Goal: Contribute content

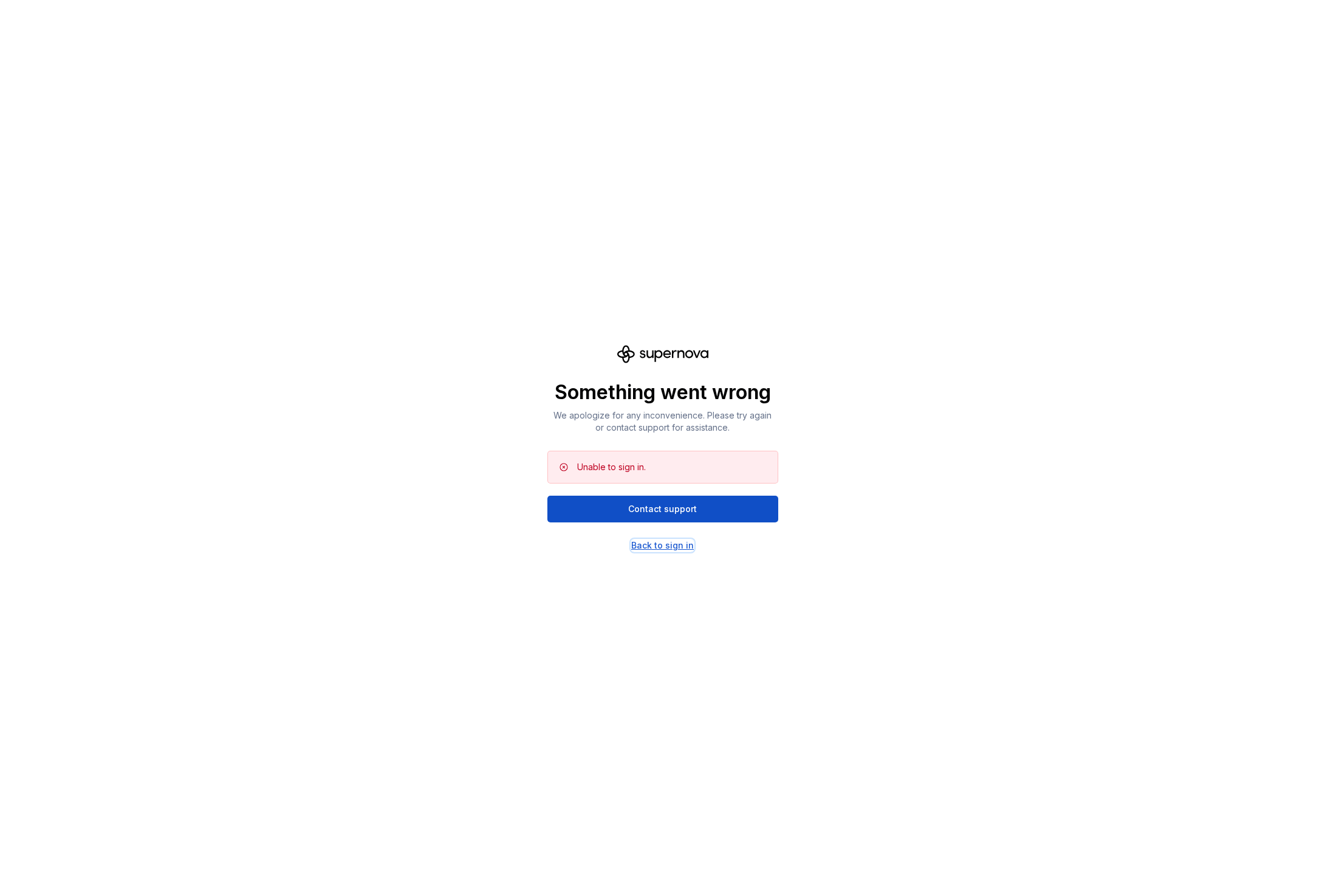
click at [646, 543] on div "Back to sign in" at bounding box center [662, 545] width 63 height 12
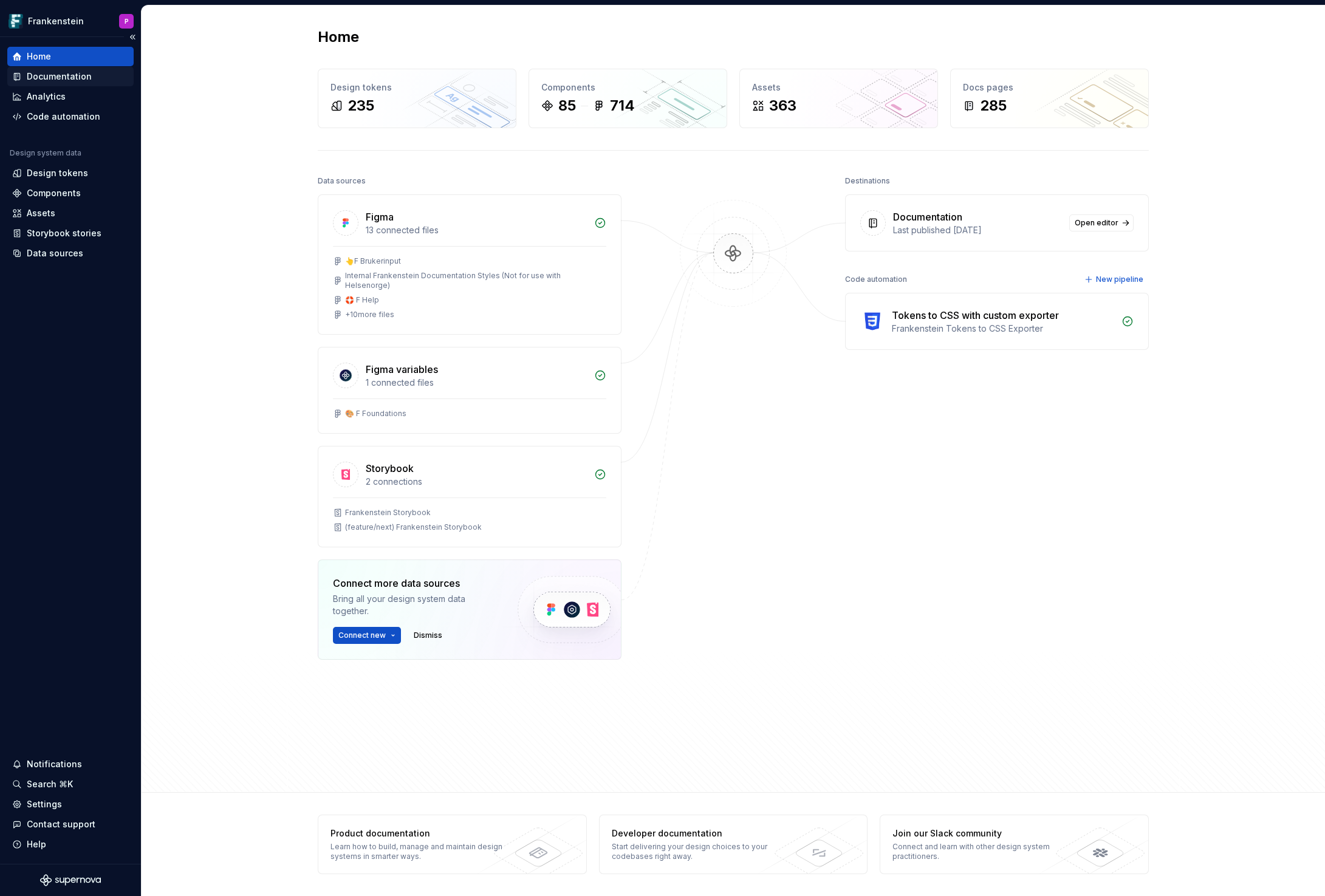
click at [74, 77] on div "Documentation" at bounding box center [59, 76] width 65 height 12
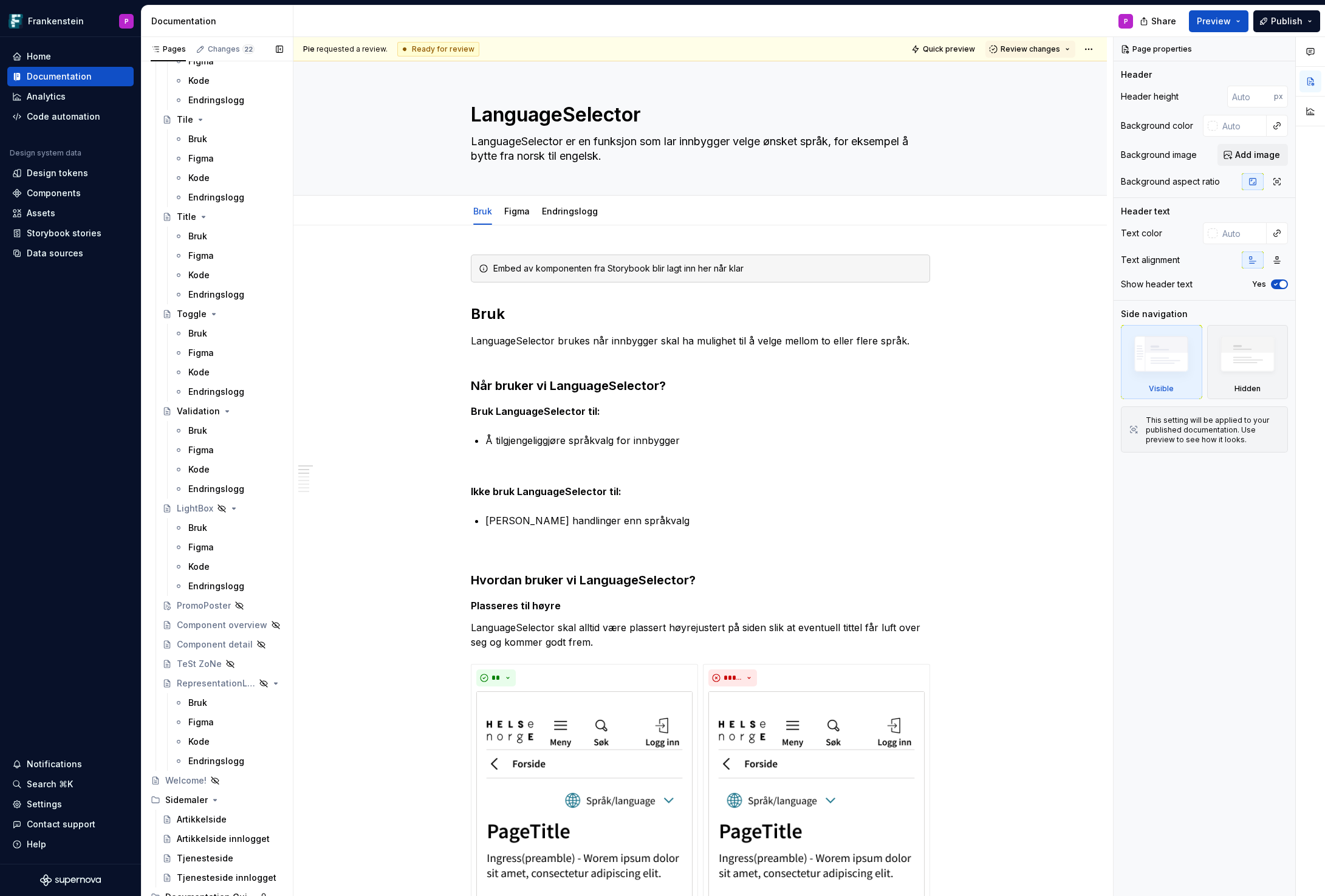
scroll to position [4612, 0]
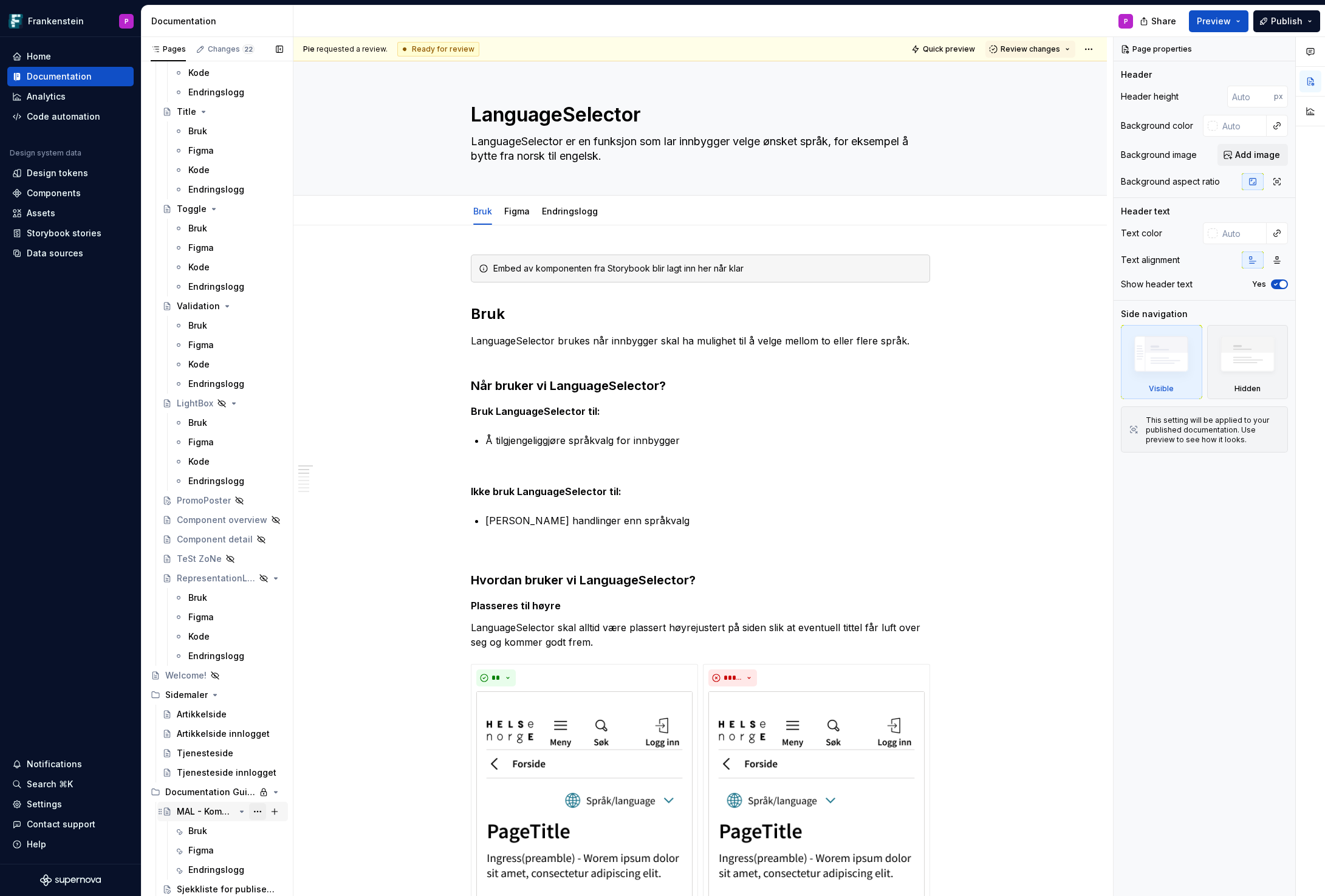
click at [258, 810] on button "Page tree" at bounding box center [258, 812] width 17 height 17
click at [287, 761] on div "Duplicate page" at bounding box center [331, 763] width 119 height 12
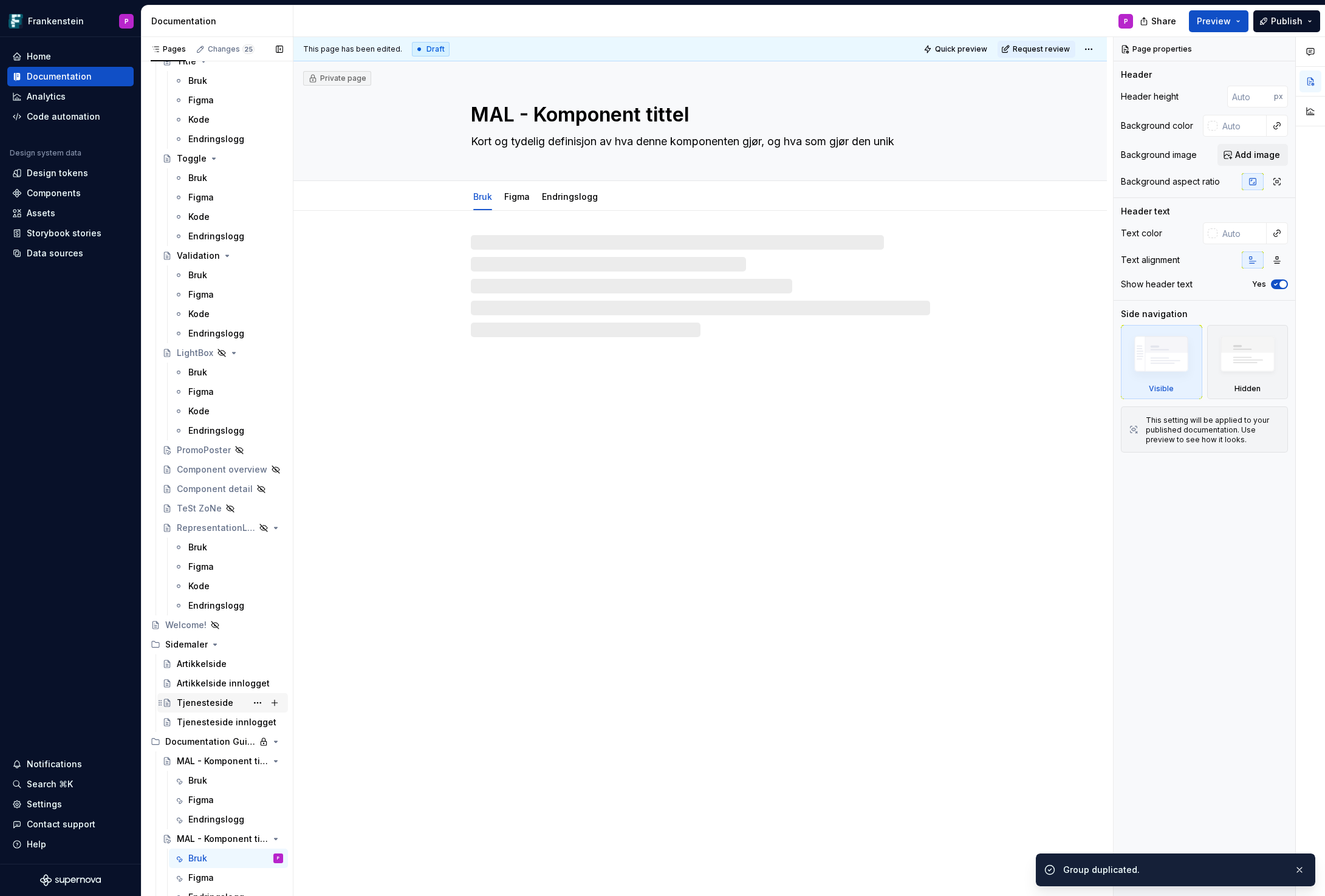
scroll to position [4690, 0]
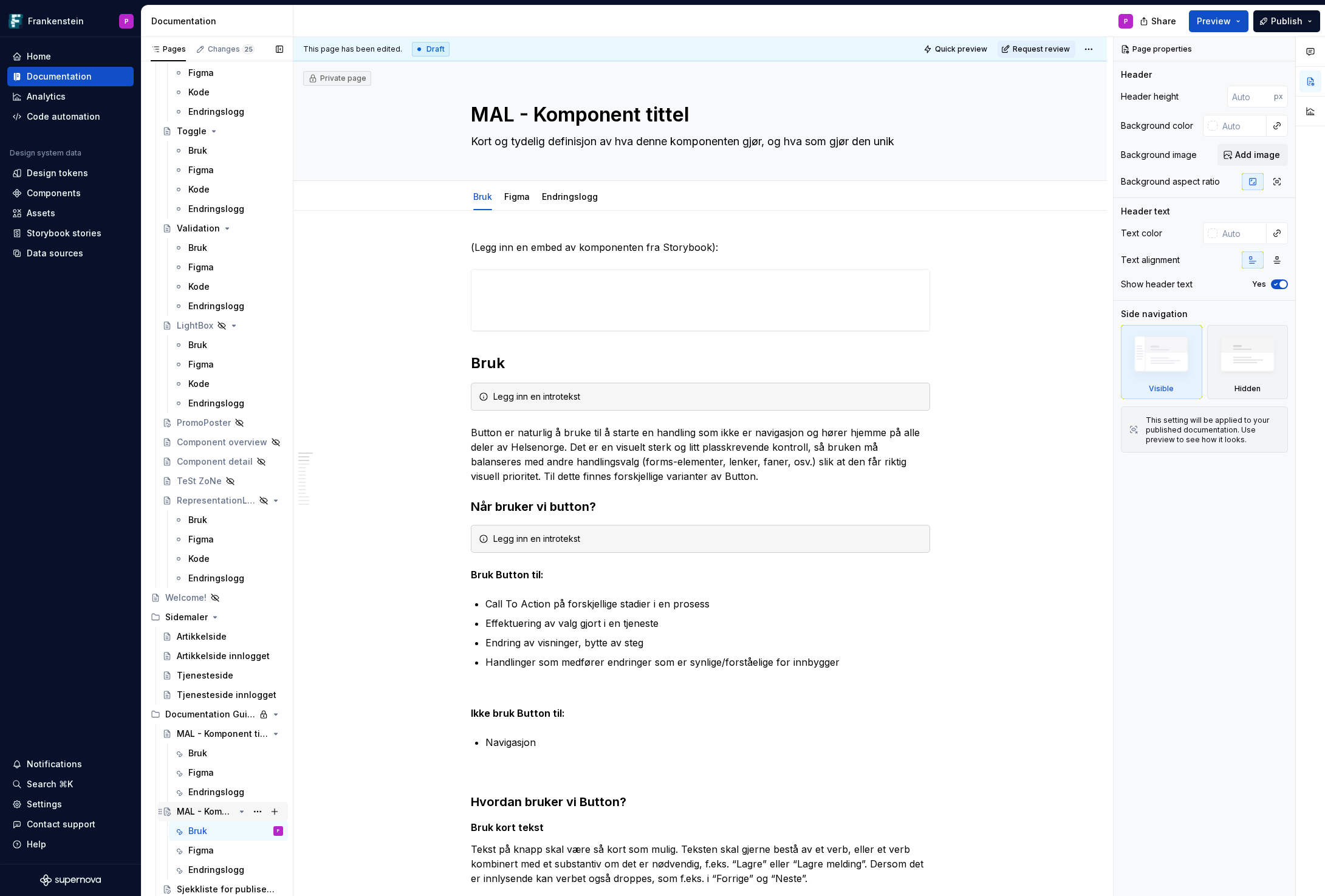
click at [208, 811] on div "MAL - Komponent tittel" at bounding box center [206, 811] width 58 height 12
click at [255, 812] on button "Page tree" at bounding box center [258, 812] width 17 height 17
type textarea "*"
click at [298, 724] on div "Rename page" at bounding box center [331, 724] width 119 height 12
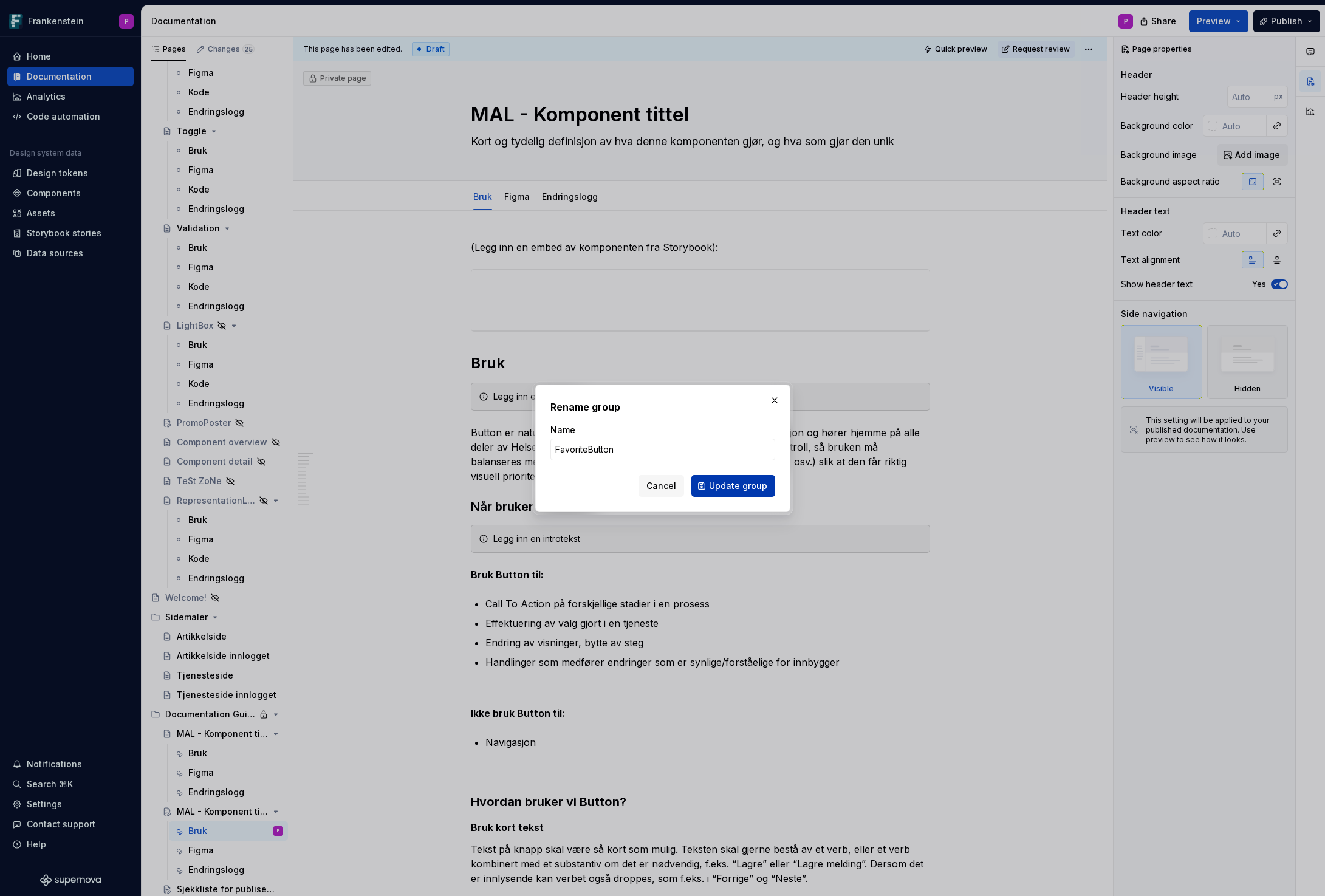
type input "FavoriteButton"
click at [731, 491] on span "Update group" at bounding box center [738, 485] width 58 height 12
type textarea "*"
type textarea "FavoriteButton"
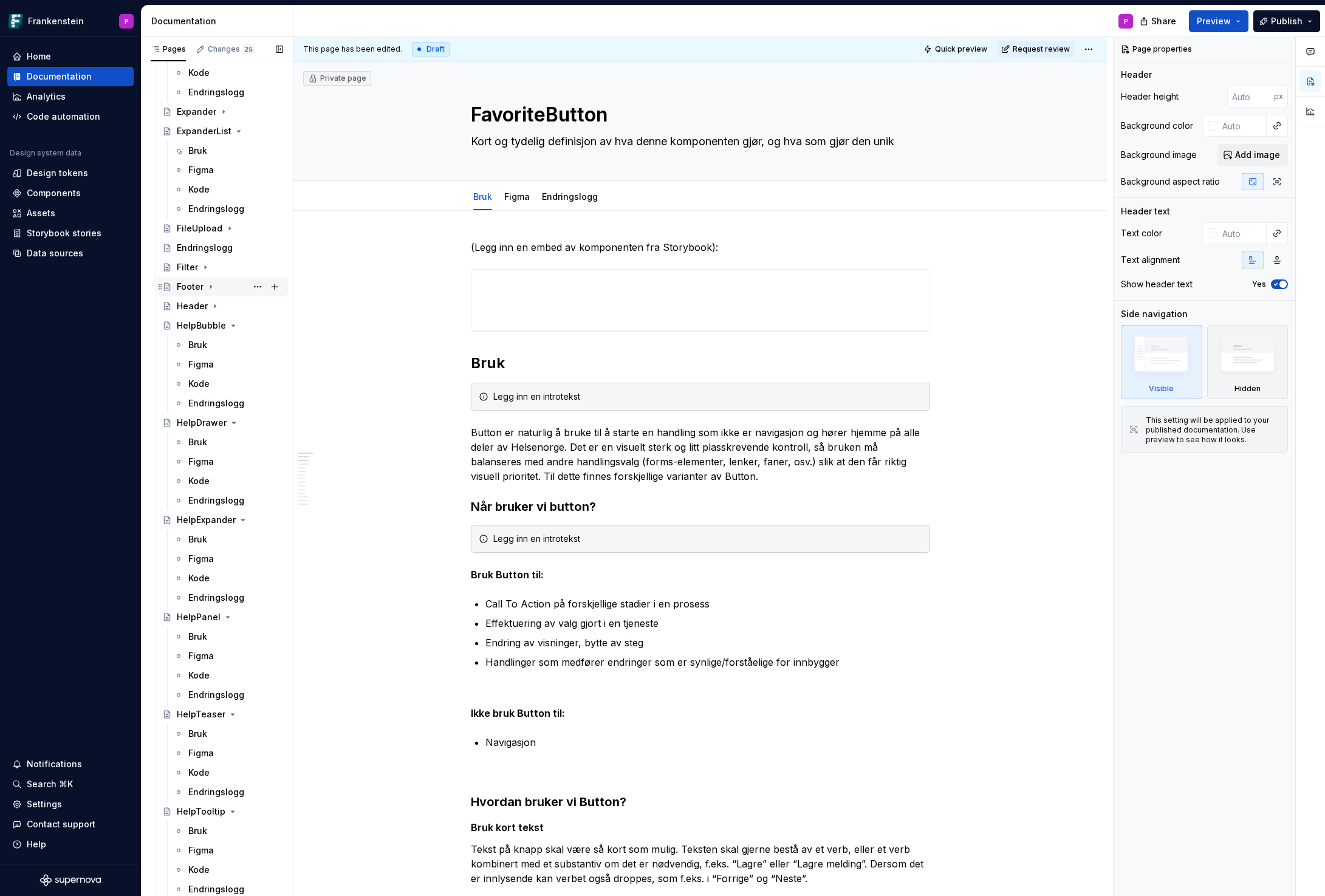
scroll to position [1736, 0]
click at [229, 228] on icon "Page tree" at bounding box center [229, 228] width 1 height 3
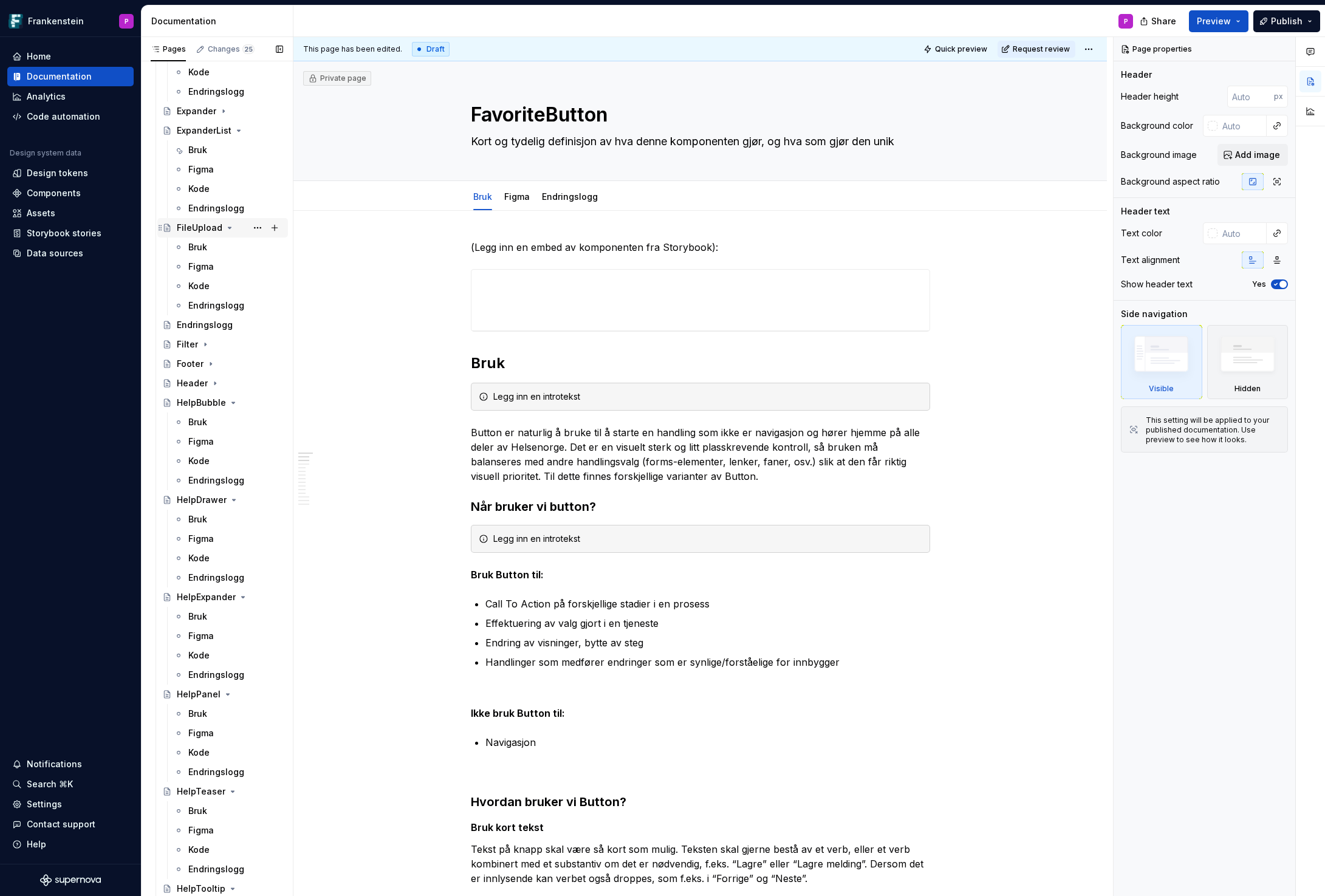
click at [228, 228] on icon "Page tree" at bounding box center [229, 228] width 3 height 1
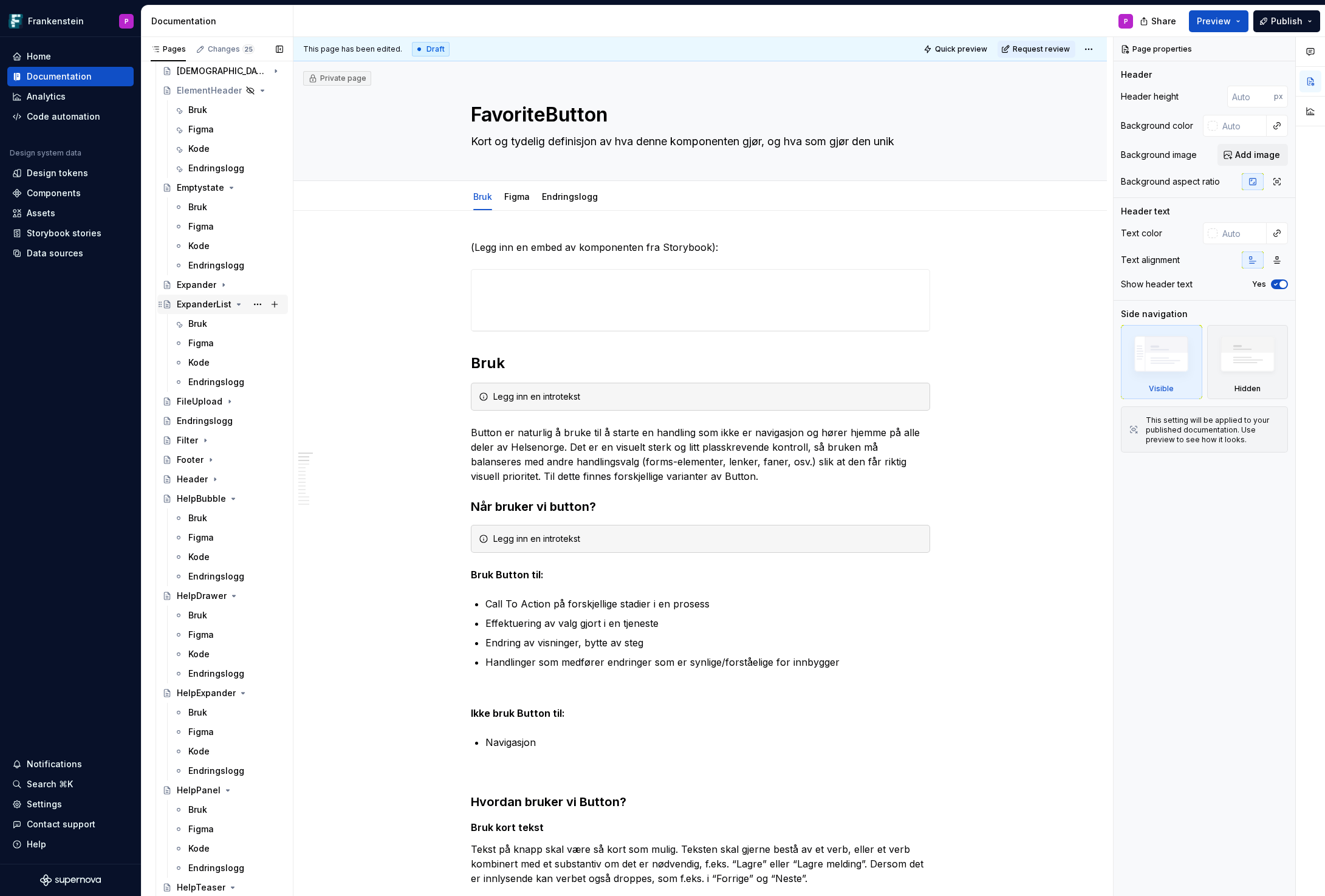
scroll to position [1583, 0]
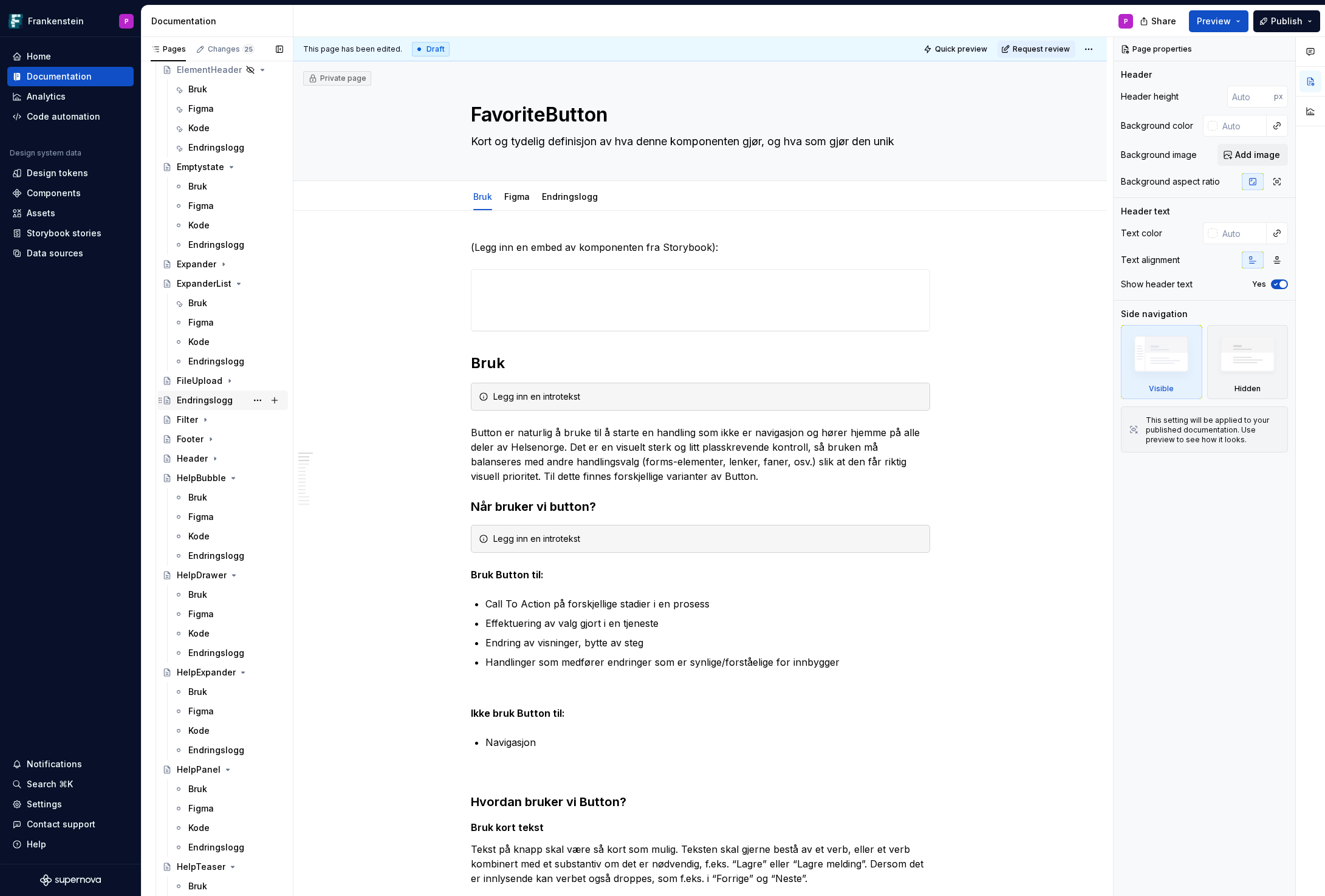
click at [206, 407] on div "Endringslogg" at bounding box center [230, 400] width 107 height 17
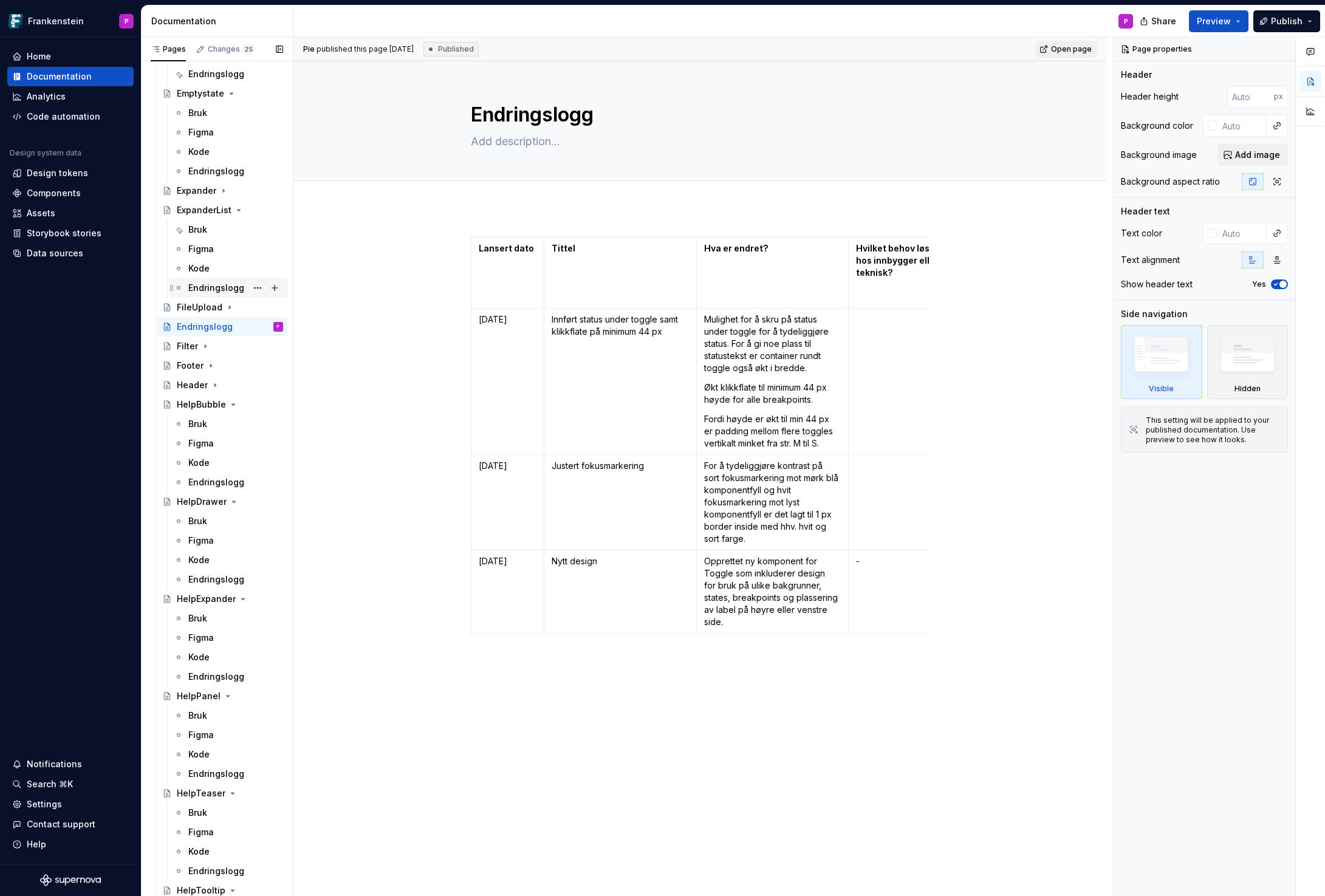
scroll to position [1653, 0]
type textarea "*"
type textarea "HelpTeaser"
type textarea "HelpTeaser viser hjelpeinformasjon direkte og prominent på siden, men i en avgr…"
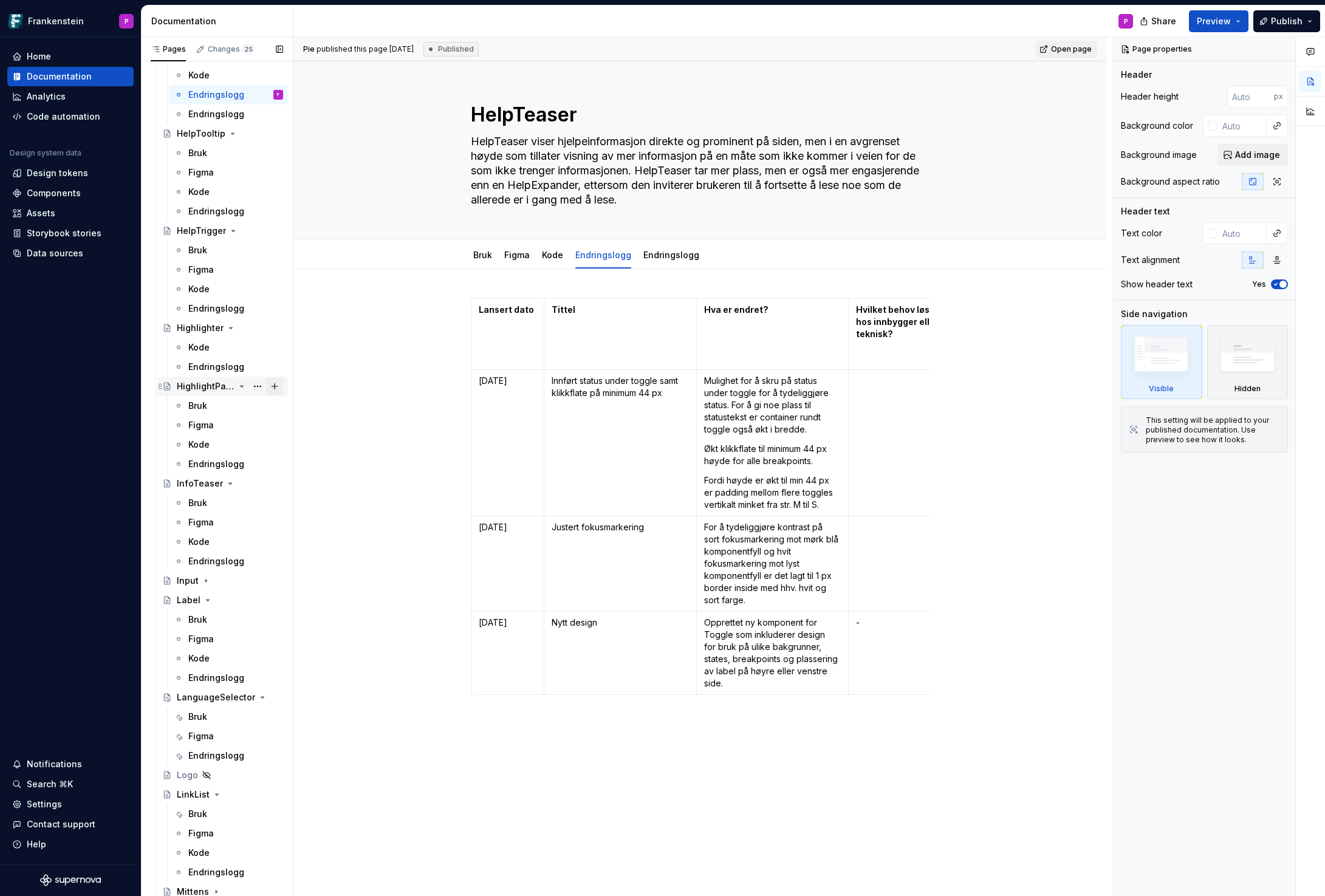
scroll to position [2414, 0]
type textarea "*"
type textarea "LinkList"
type textarea "Liste med tydelige innganger som lar innbygger navigere til andre steder."
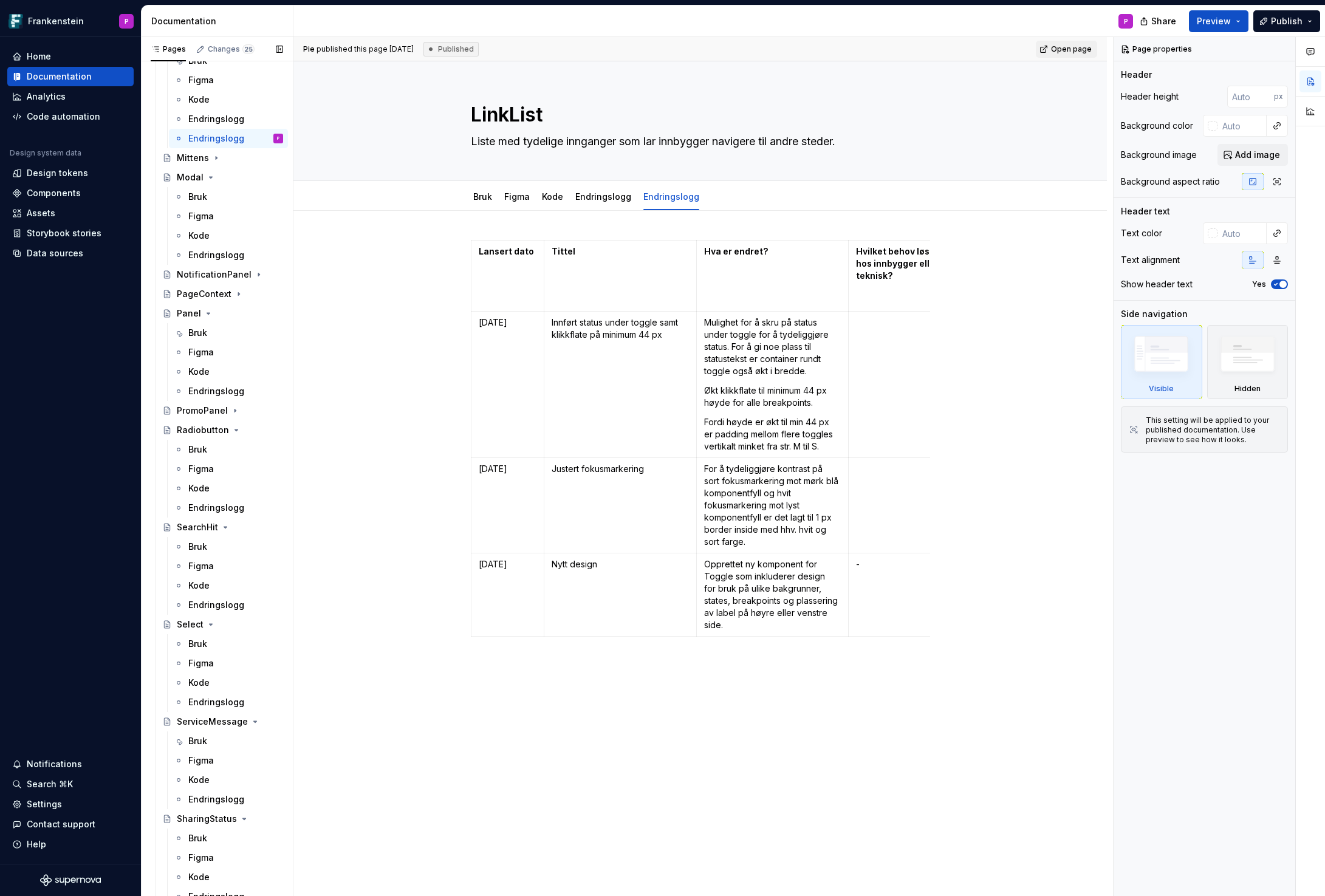
scroll to position [3148, 0]
type textarea "*"
type textarea "ServiceMessage"
type textarea "Gjør innbygger oppmerksom på midlertidige unntaks- og avvikstilstander som gjel…"
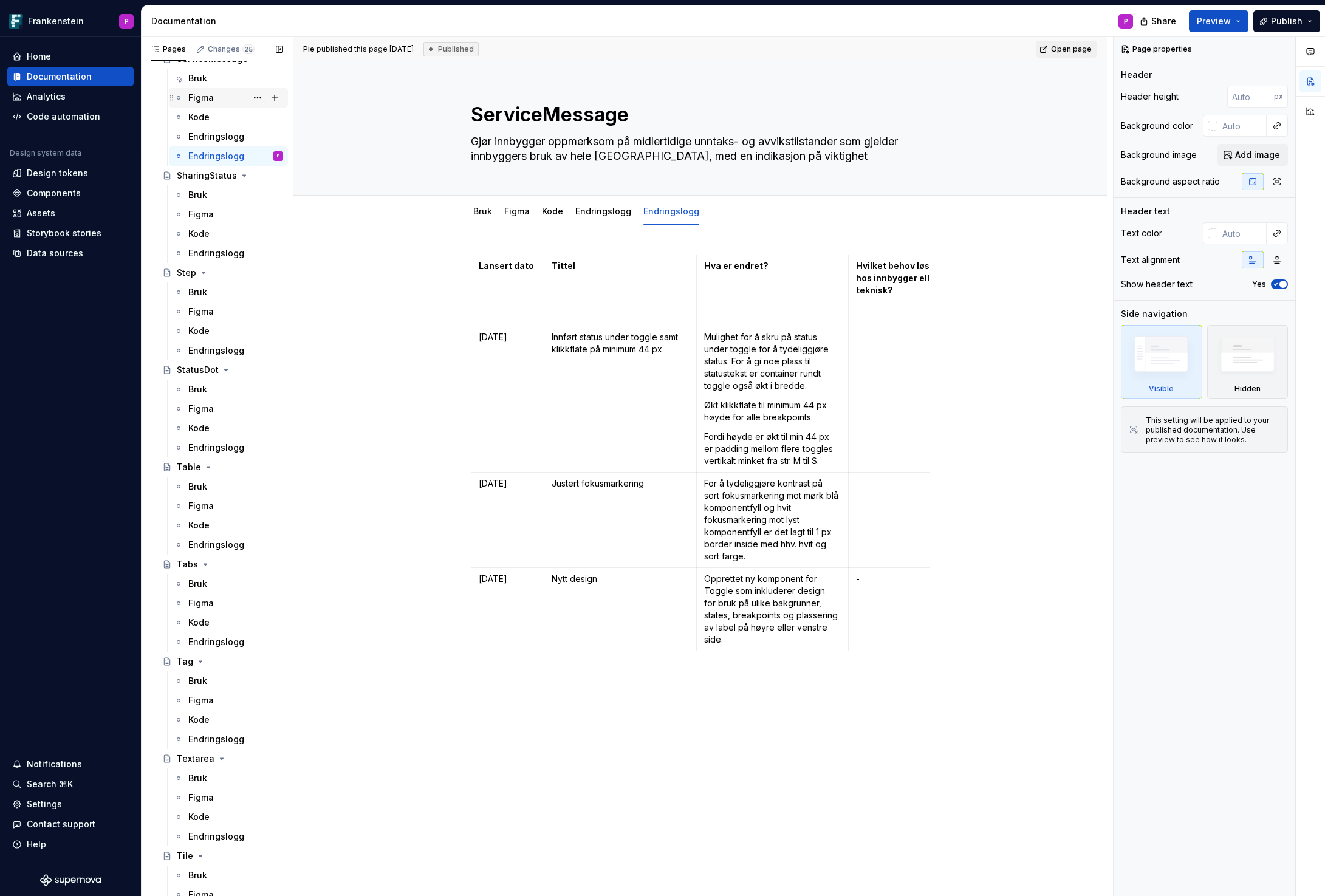
scroll to position [3793, 0]
type textarea "*"
type textarea "Textarea"
type textarea "Brukes til å la innbygger skrive inn en lengre tekst (flere linjer)"
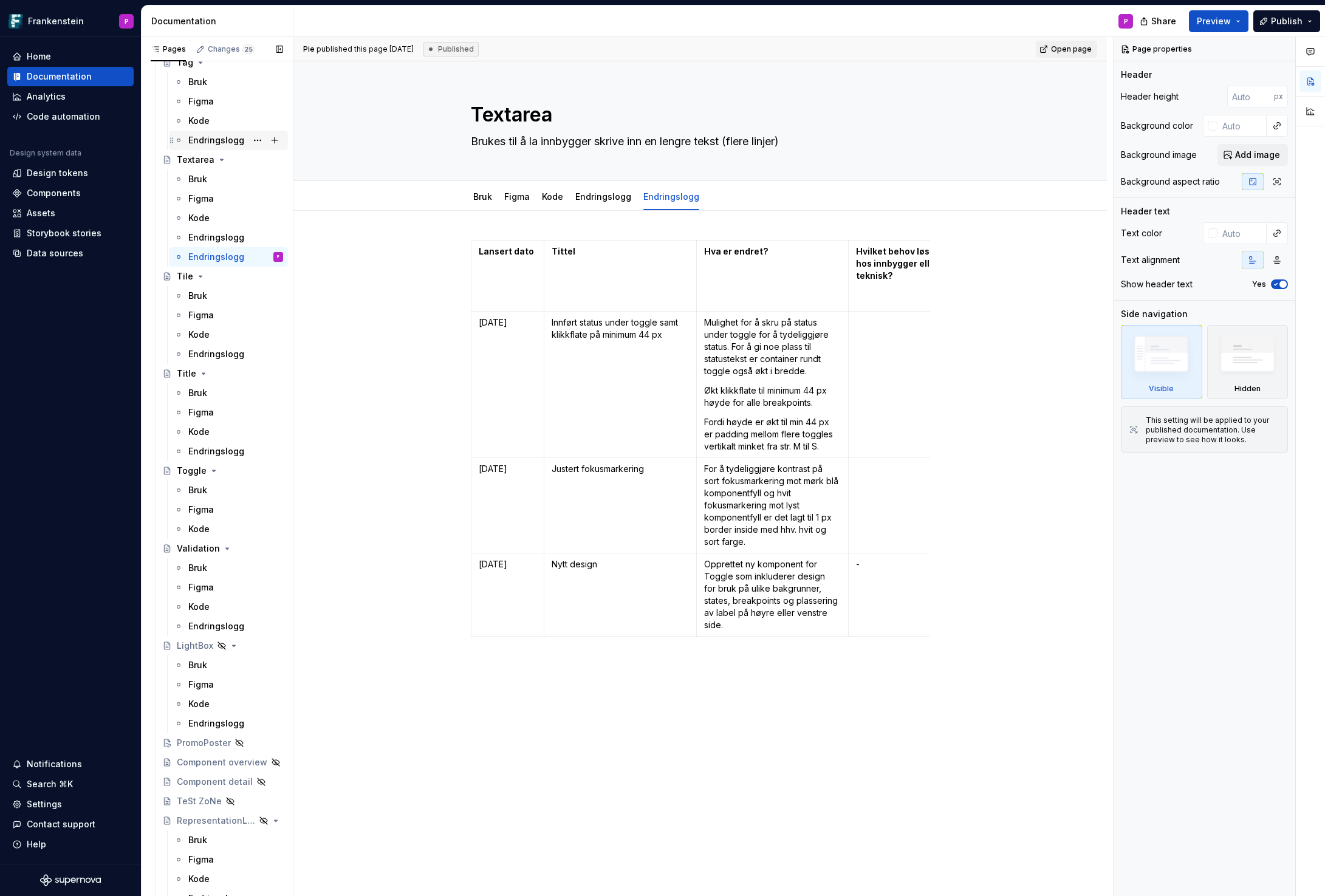
scroll to position [4370, 0]
type textarea "*"
type textarea "Toggle"
type textarea "Toggle brukes for å veklse mellom to tilstander som gir umiddelbar virkning. Ek…"
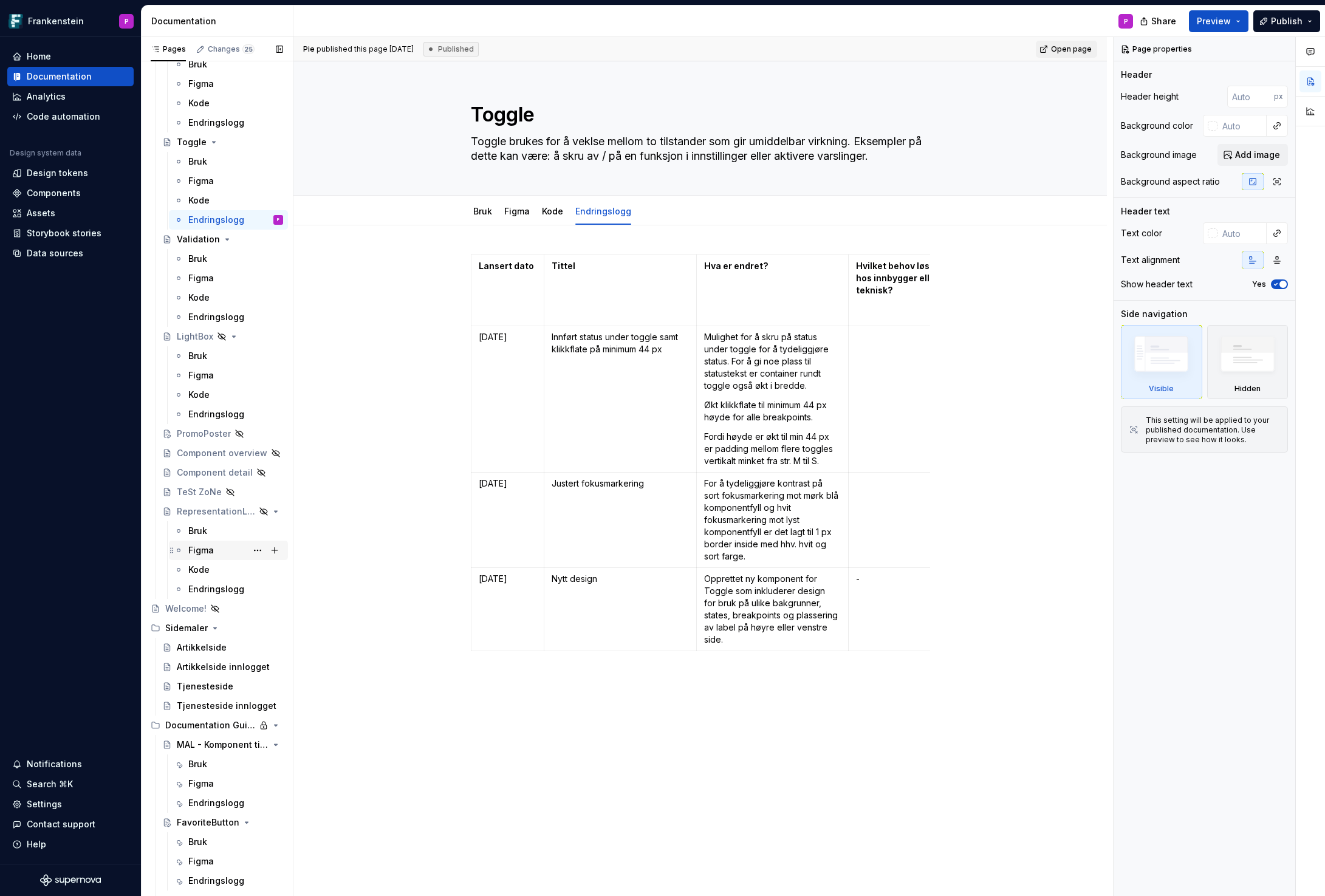
scroll to position [4690, 0]
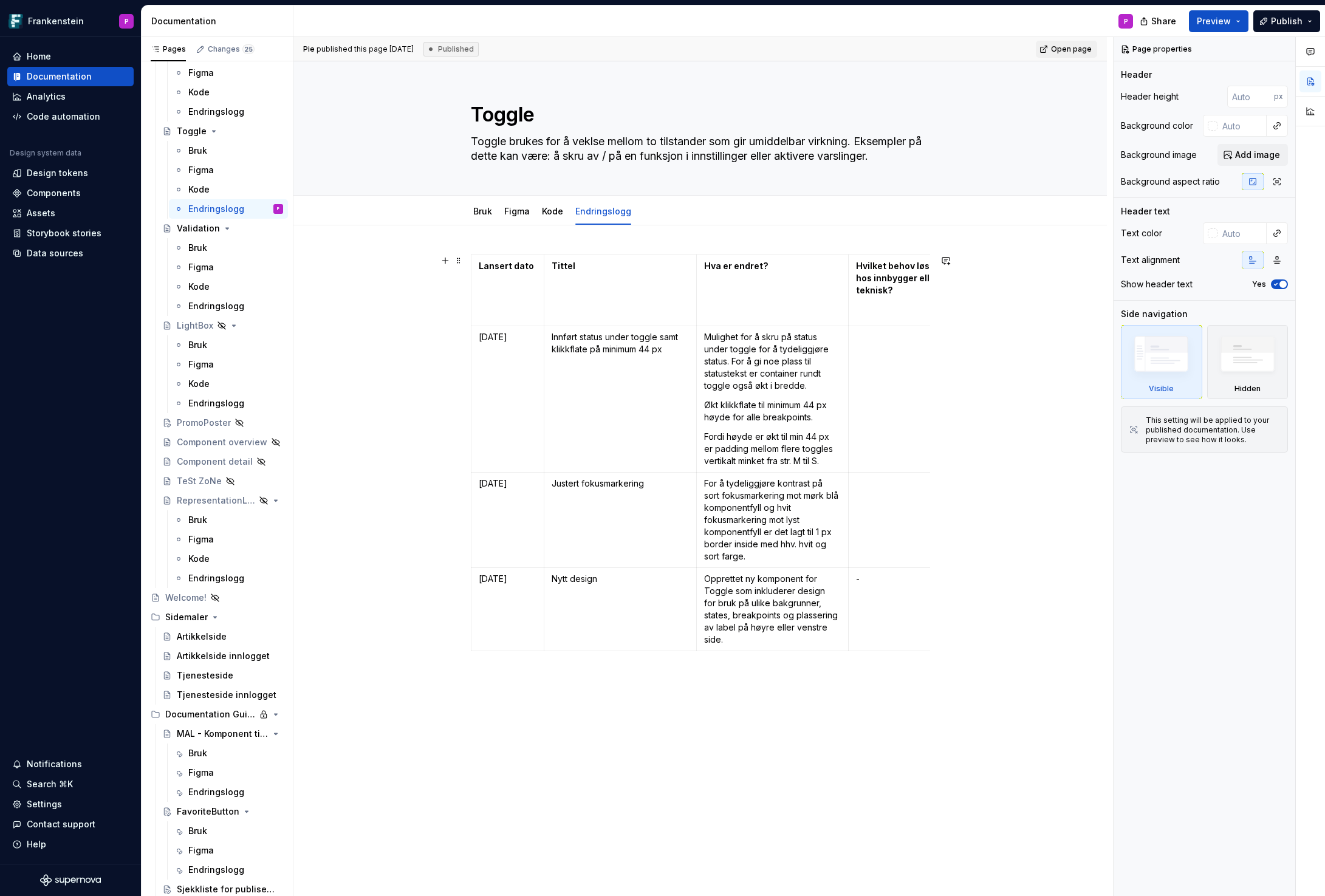
click at [401, 297] on div "Lansert dato Tittel Hva er endret? Hvilket behov løser endringen hos innbygger …" at bounding box center [699, 597] width 814 height 743
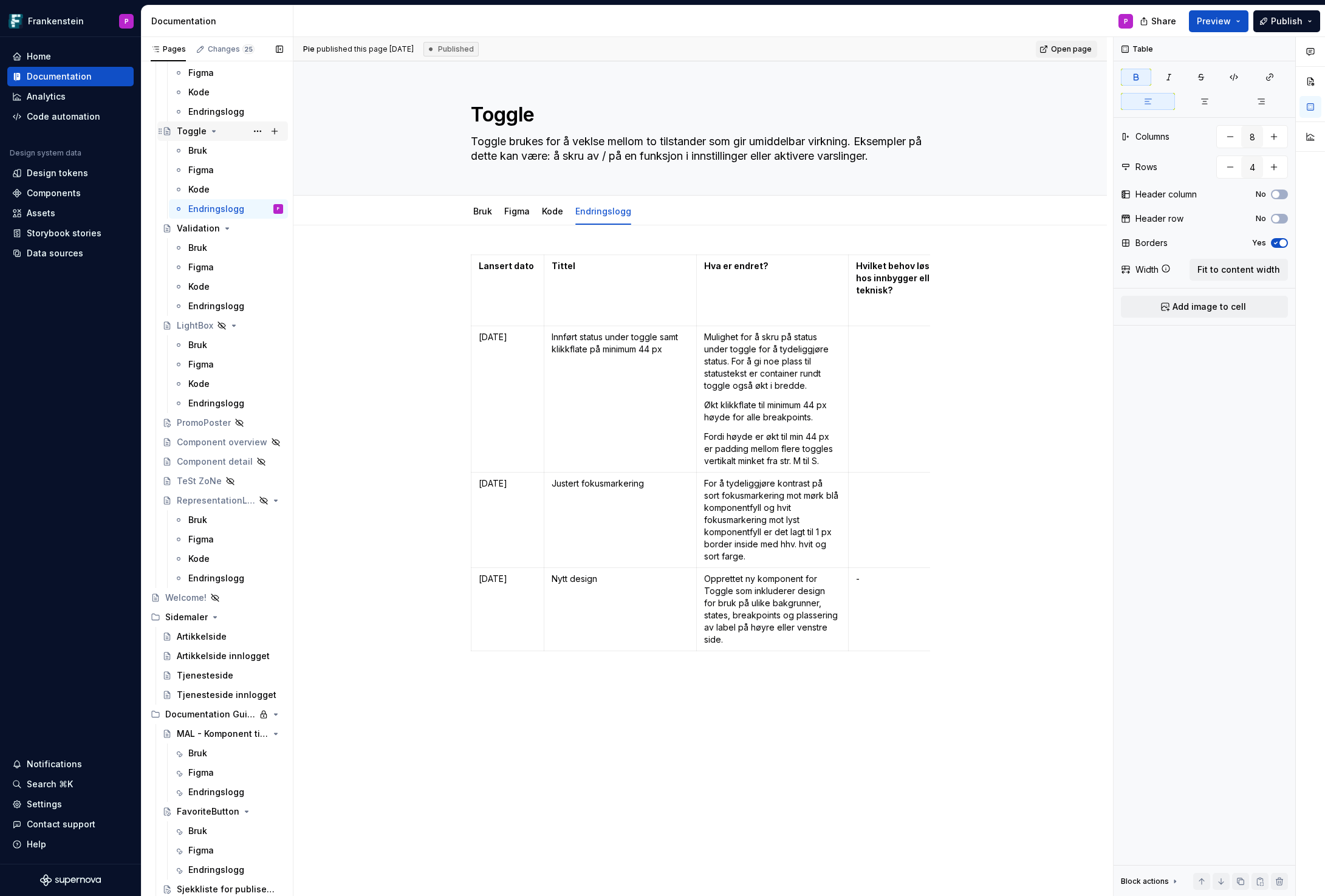
click at [191, 131] on div "Toggle" at bounding box center [192, 131] width 30 height 12
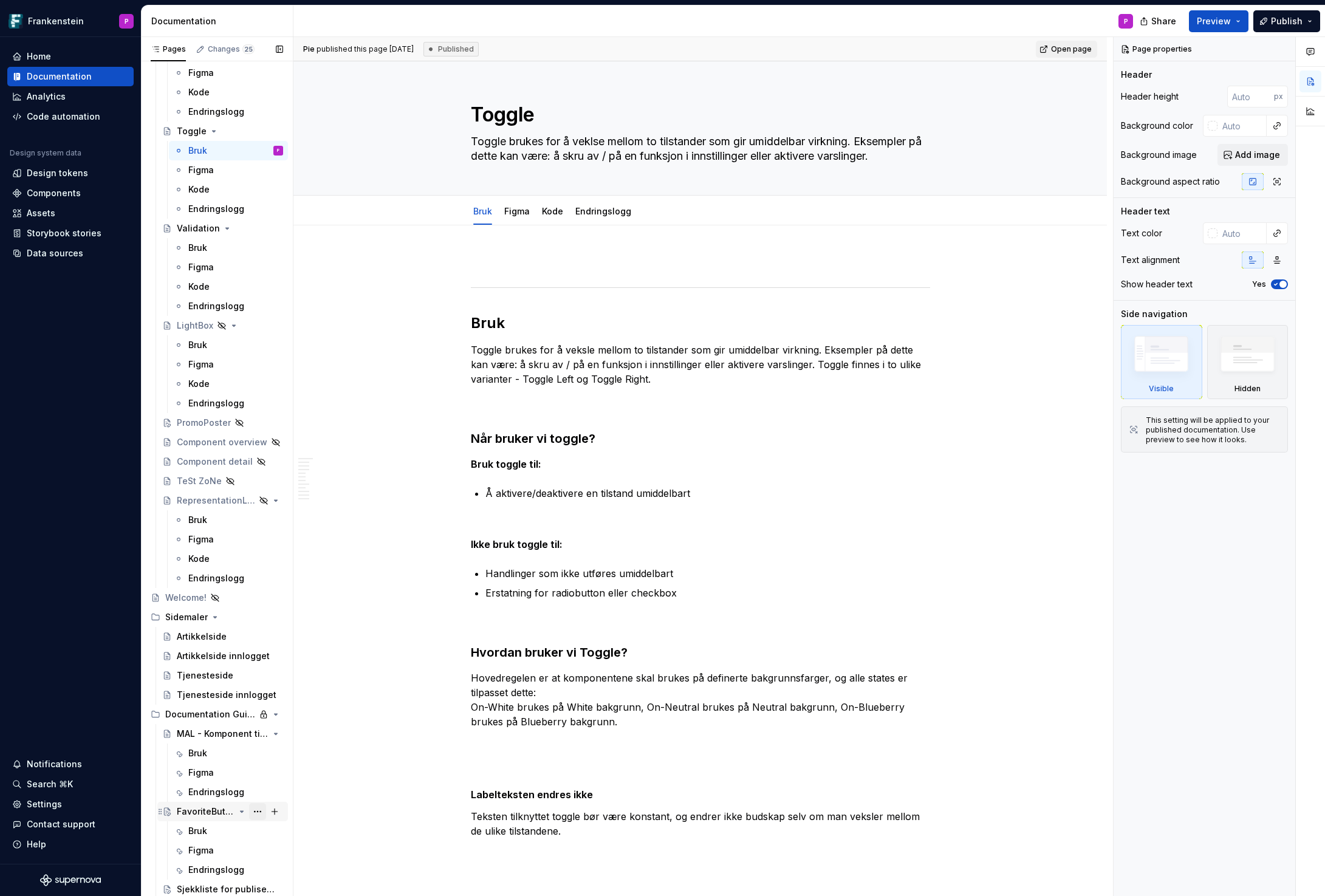
click at [258, 810] on button "Page tree" at bounding box center [258, 812] width 17 height 17
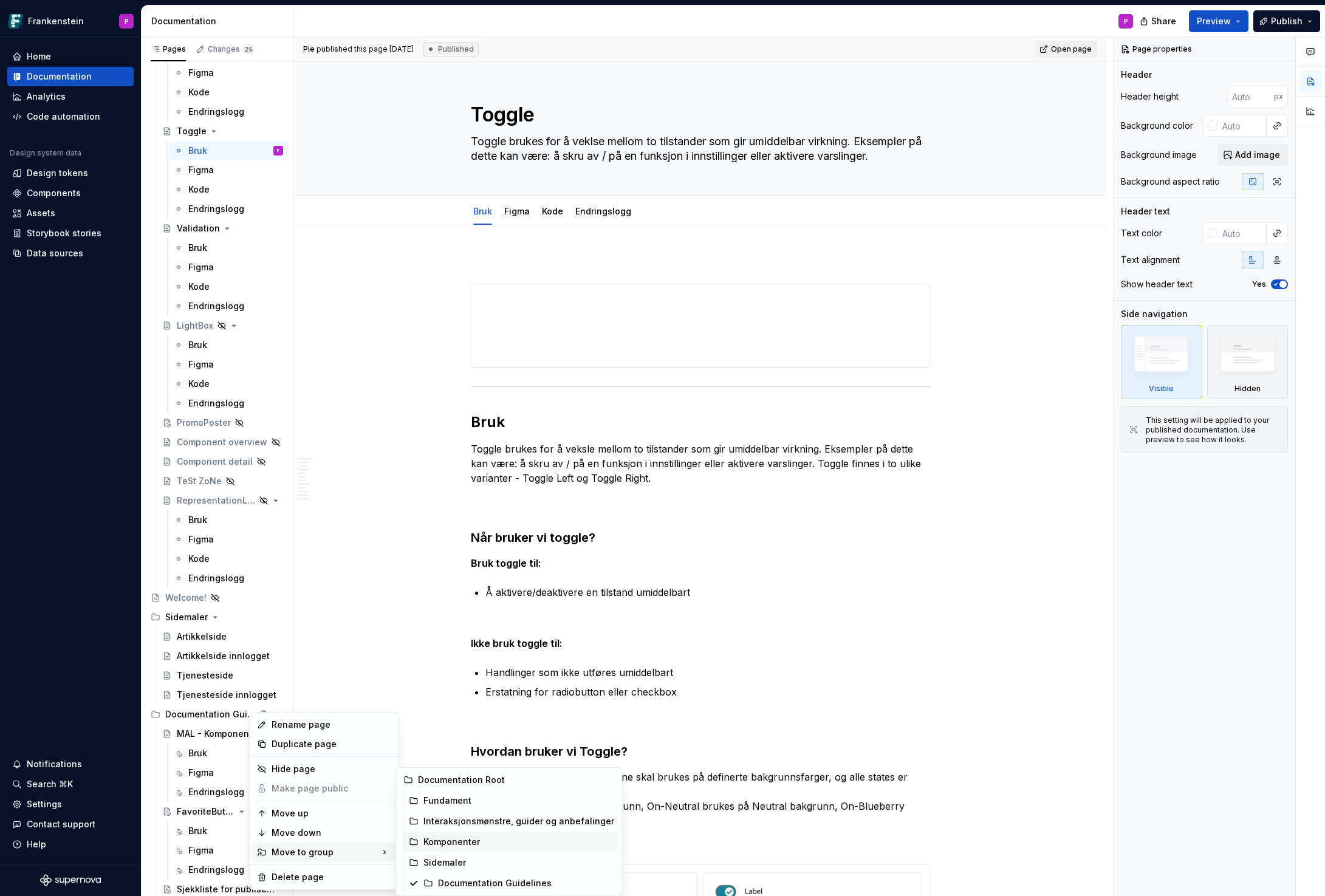
click at [446, 838] on div "Komponenter" at bounding box center [519, 842] width 191 height 12
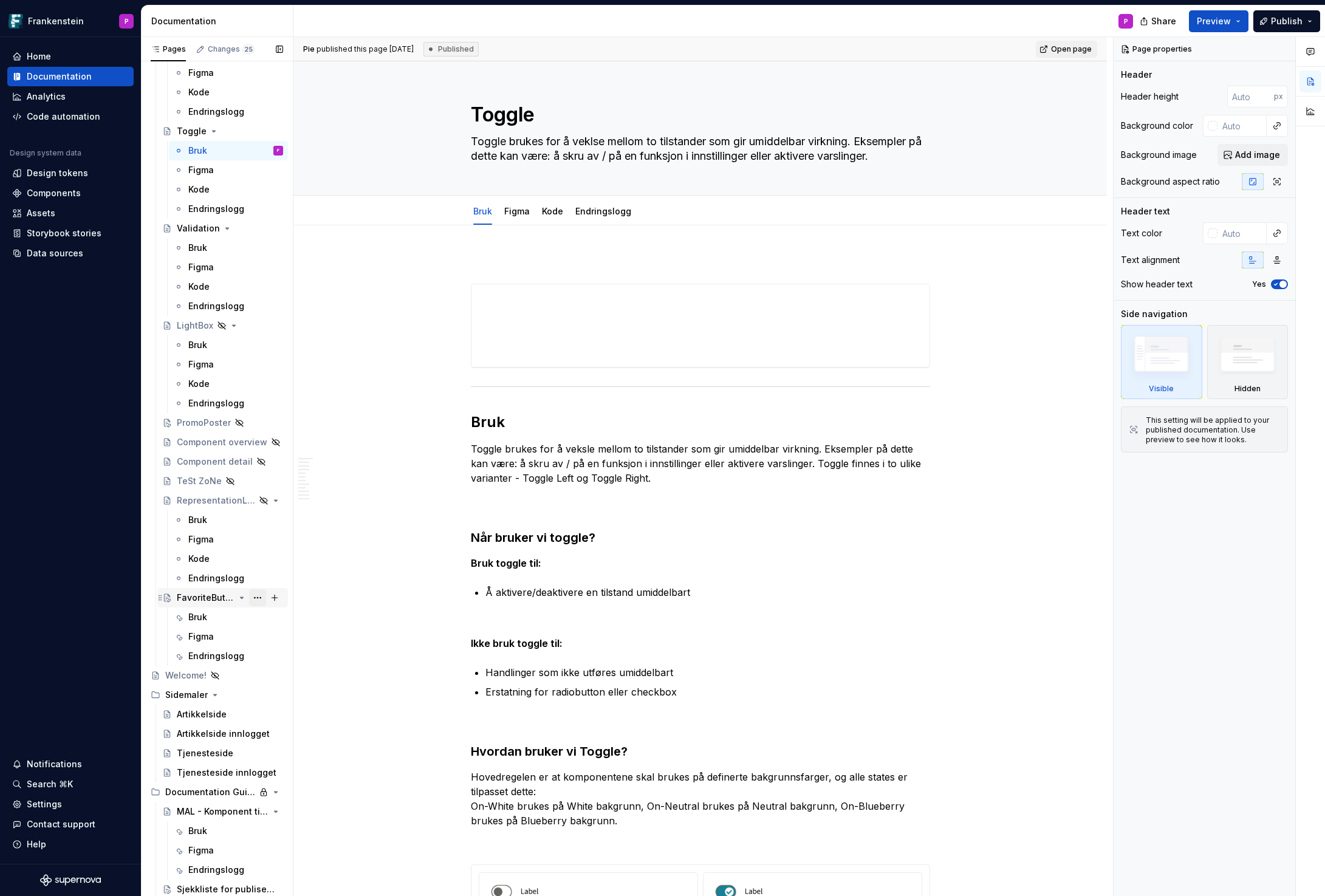
click at [257, 596] on button "Page tree" at bounding box center [258, 597] width 17 height 17
click at [274, 703] on div "Move up" at bounding box center [331, 707] width 119 height 12
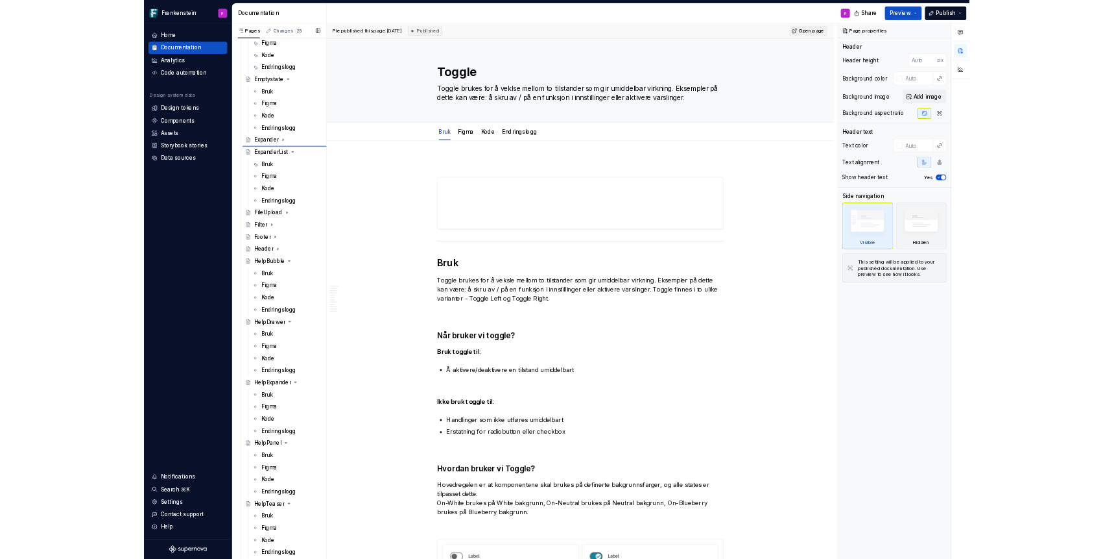
scroll to position [1733, 0]
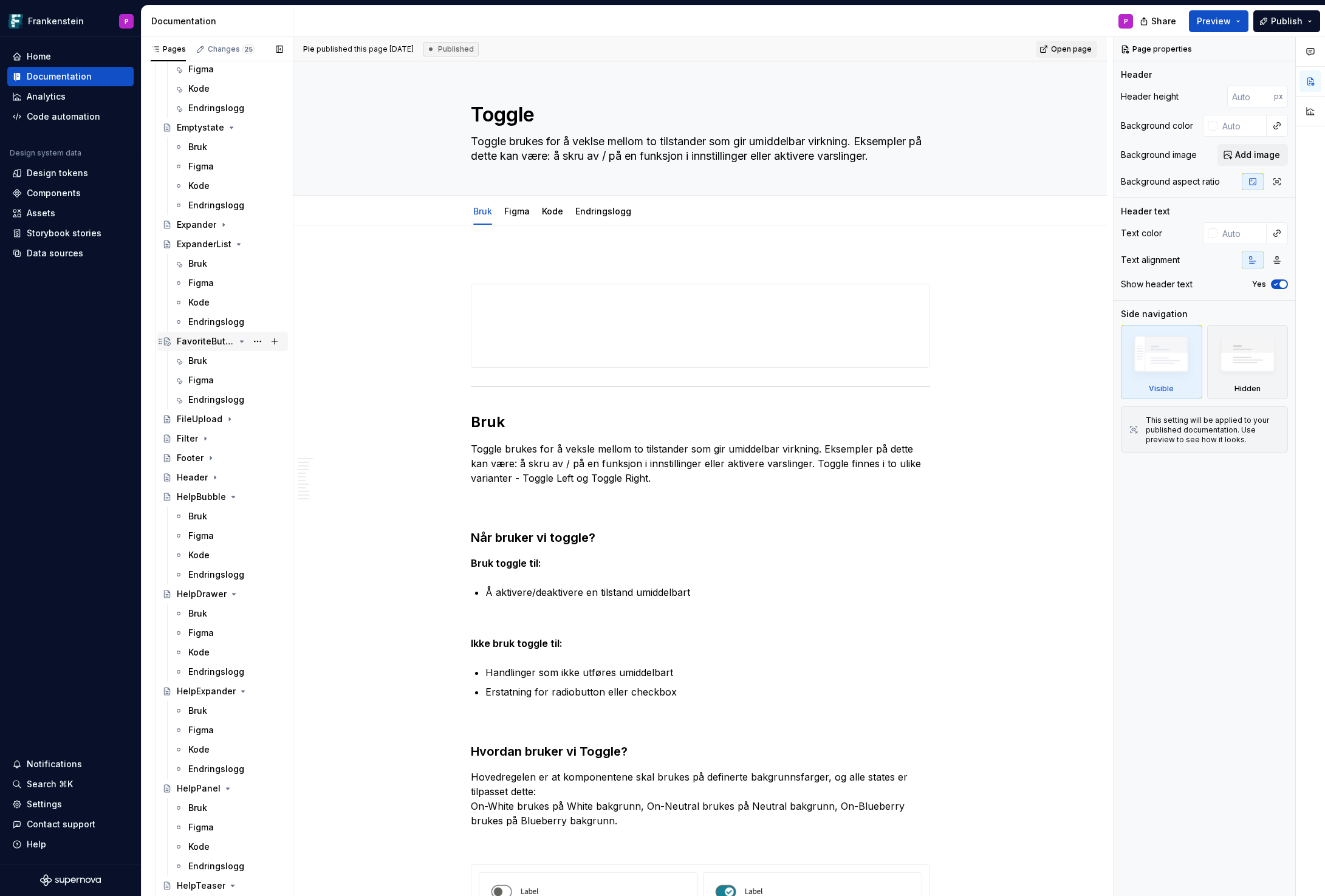
click at [203, 338] on div "FavoriteButton" at bounding box center [206, 341] width 58 height 12
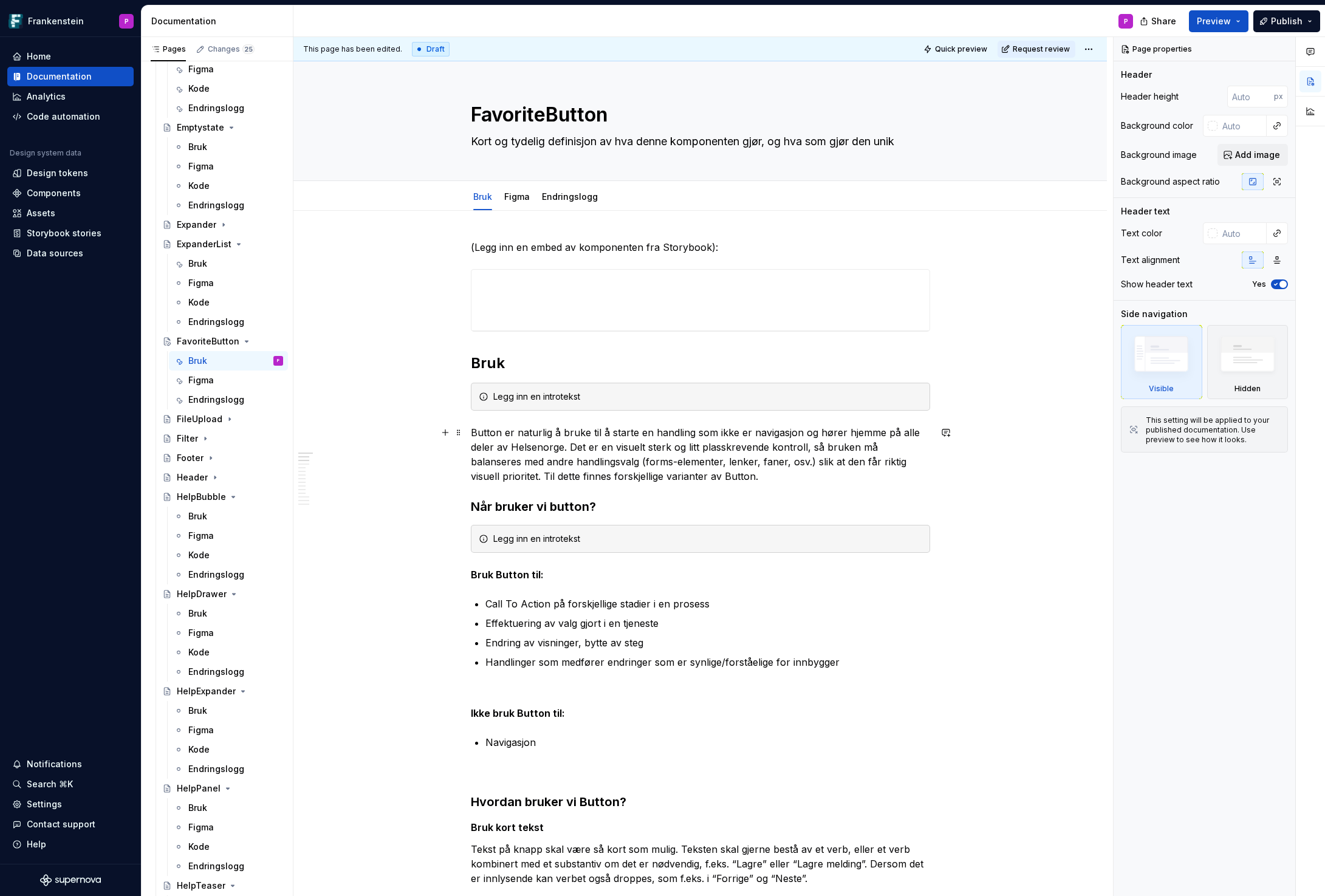
click at [549, 442] on p "Button er naturlig å bruke til å starte en handling som ikke er navigasjon og h…" at bounding box center [700, 454] width 459 height 58
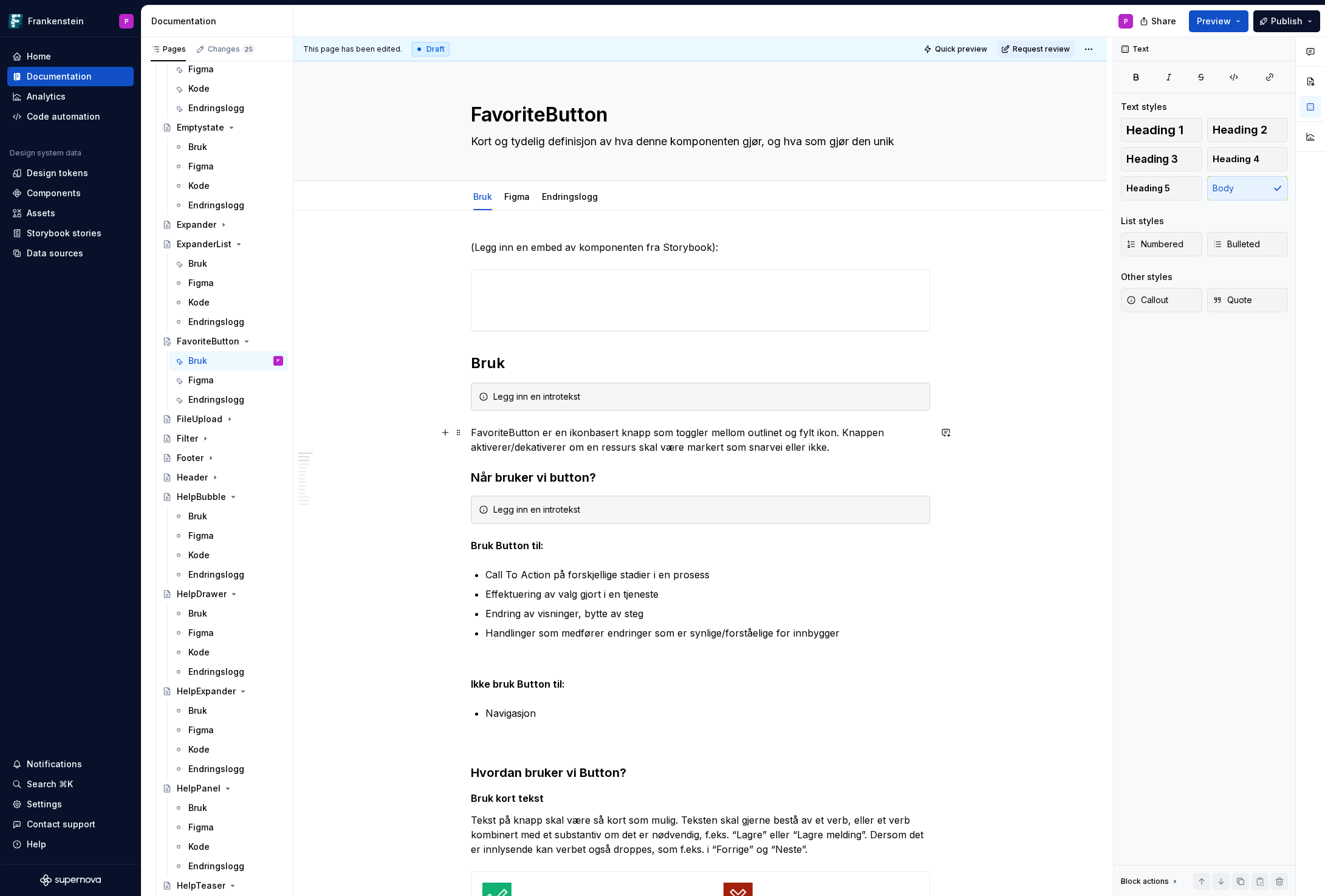
click at [543, 444] on p "FavoriteButton er en ikonbasert knapp som toggler mellom outlinet og fylt ikon.…" at bounding box center [700, 439] width 459 height 29
copy p "FavoriteButton er en ikonbasert knapp som toggler mellom outlinet og fylt ikon.…"
click at [596, 139] on textarea "Kort og tydelig definisjon av hva denne komponenten gjør, og hva som gjør den u…" at bounding box center [698, 141] width 459 height 20
paste textarea "FavoriteButton er en ikonbasert knapp som toggler mellom outlinet og fylt ikon.…"
type textarea "*"
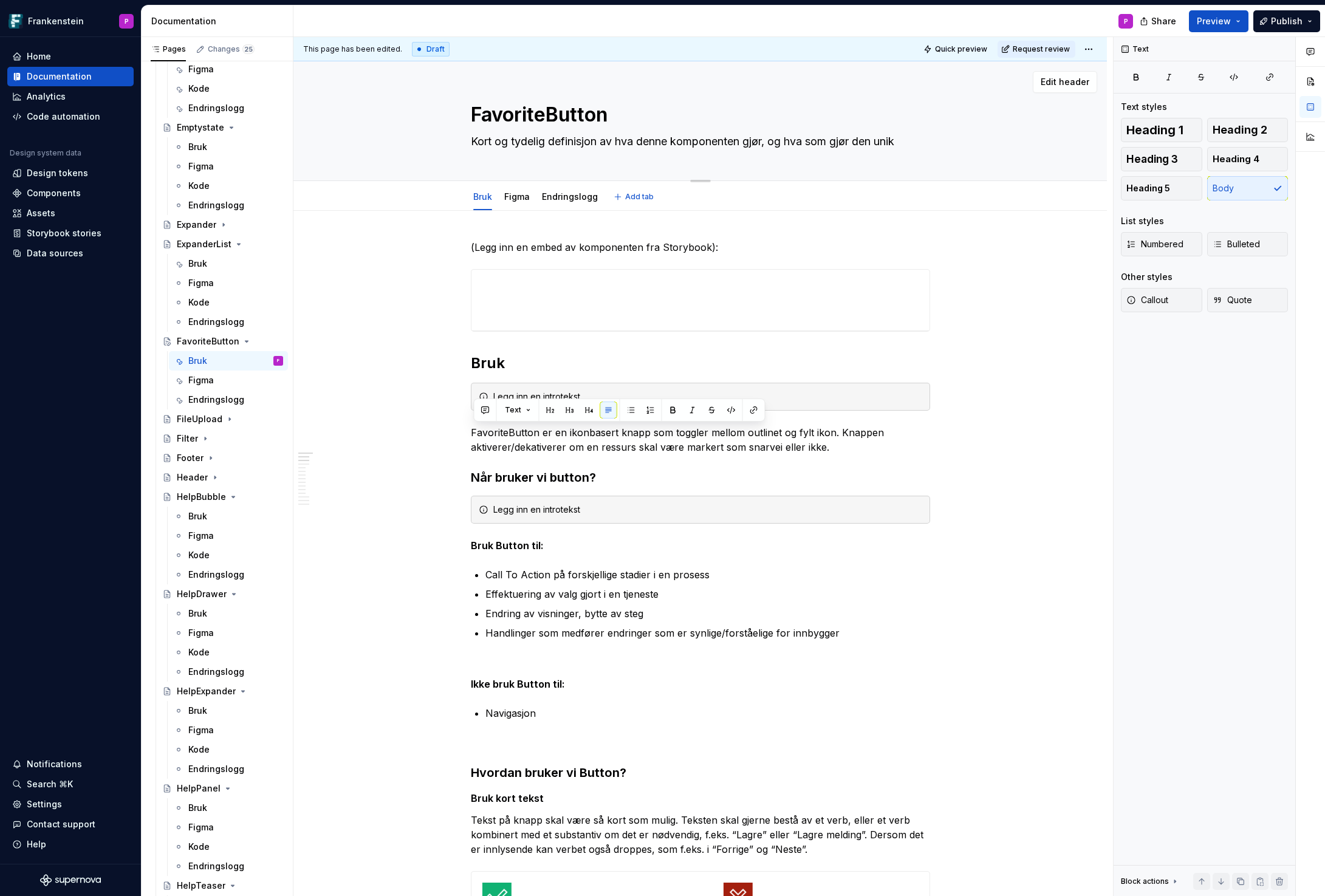
type textarea "FavoriteButton er en ikonbasert knapp som toggler mellom outlinet og fylt ikon.…"
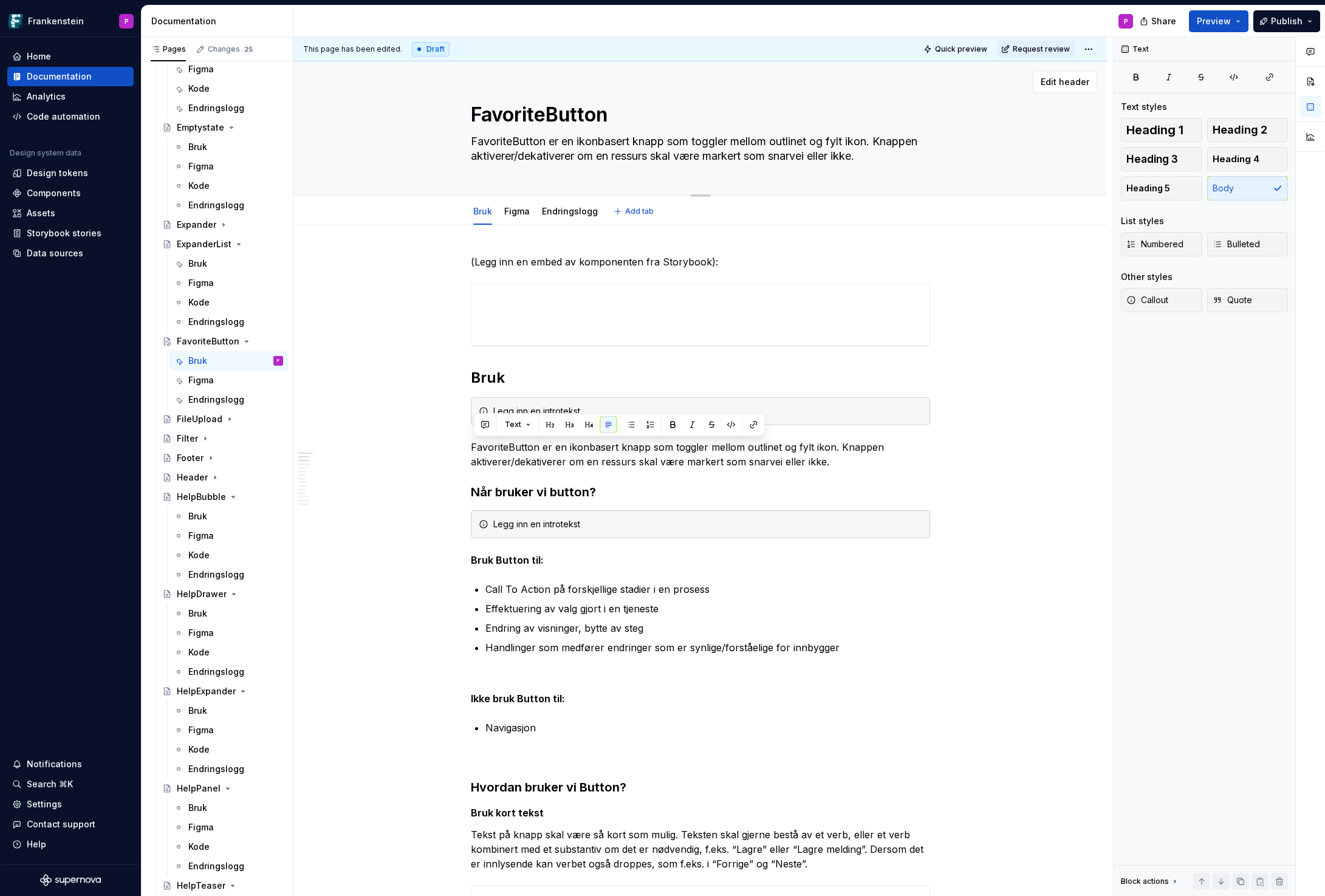
type textarea "*"
drag, startPoint x: 699, startPoint y: 141, endPoint x: 524, endPoint y: 157, distance: 175.7
click at [524, 157] on textarea "FavoriteButton er en ikonbasert knapp som toggler mellom outlinet og fylt ikon.…" at bounding box center [698, 149] width 459 height 34
type textarea "FavoriteButton er en ikonbasert knapp som aktiverer/dekativerer om en ressurs s…"
type textarea "*"
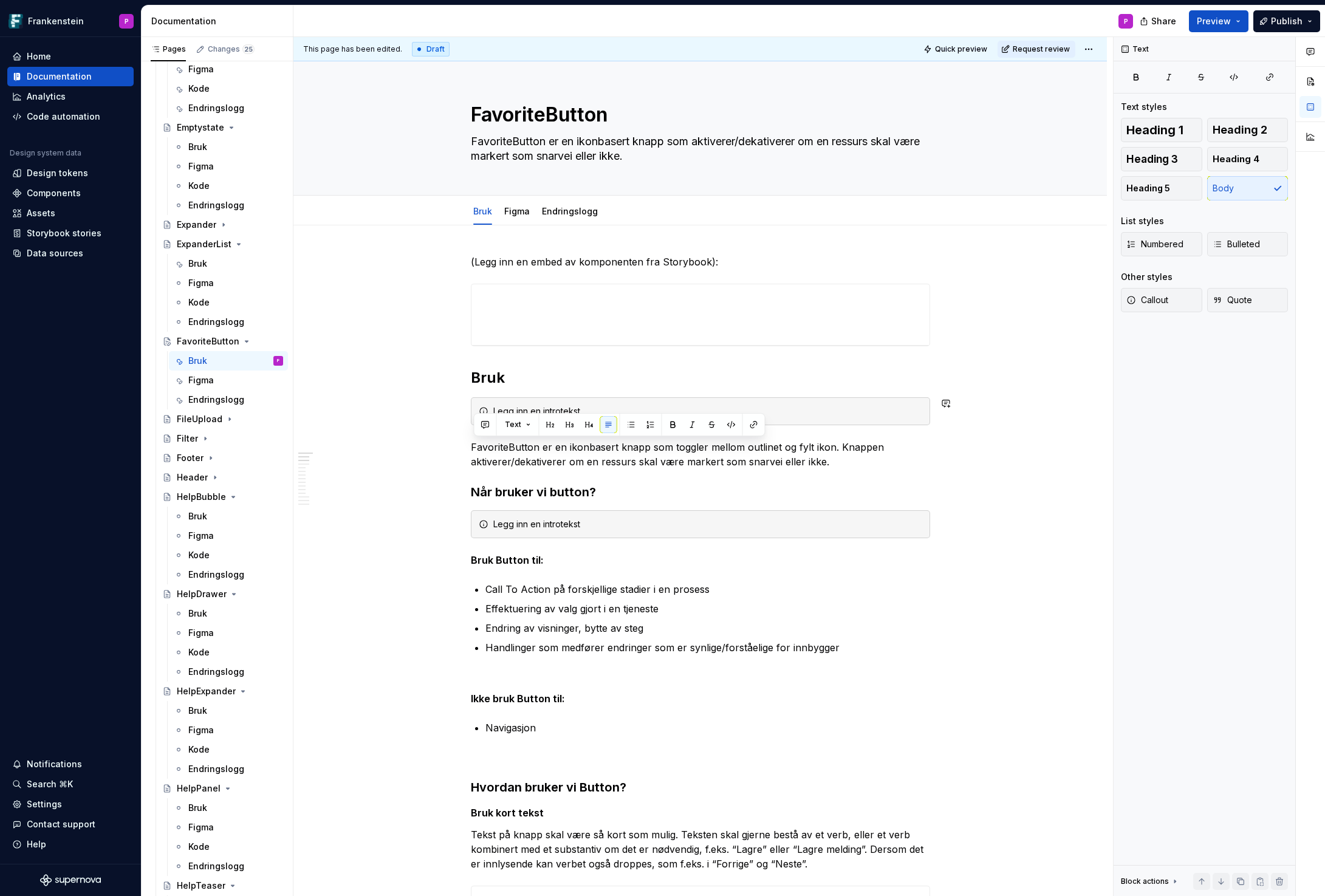
type textarea "FavoriteButton er en ikonbasert knapp som aktiverer/dekativerer om en ressurs s…"
click at [459, 412] on span at bounding box center [459, 411] width 9 height 17
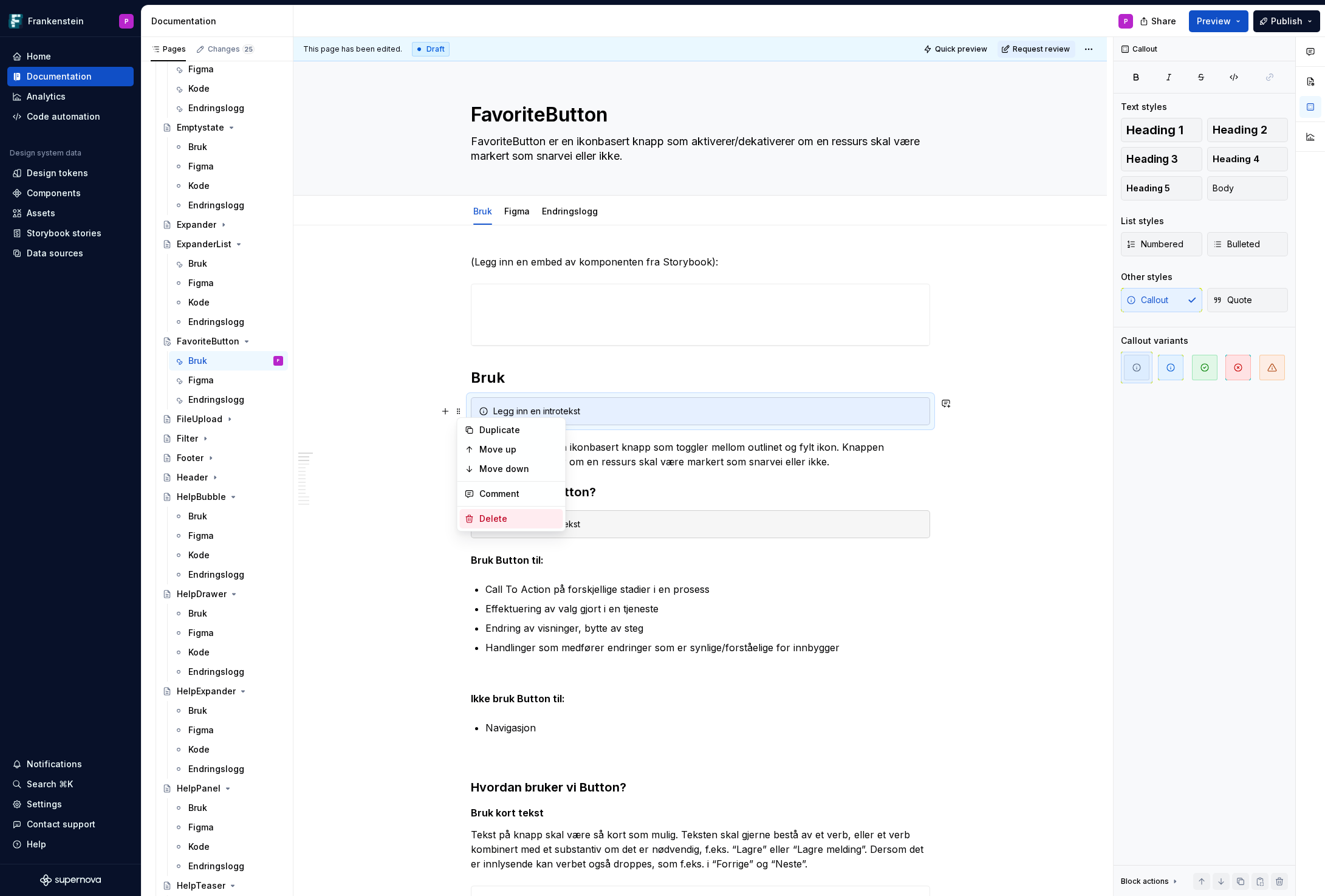
click at [482, 516] on div "Delete" at bounding box center [519, 519] width 79 height 12
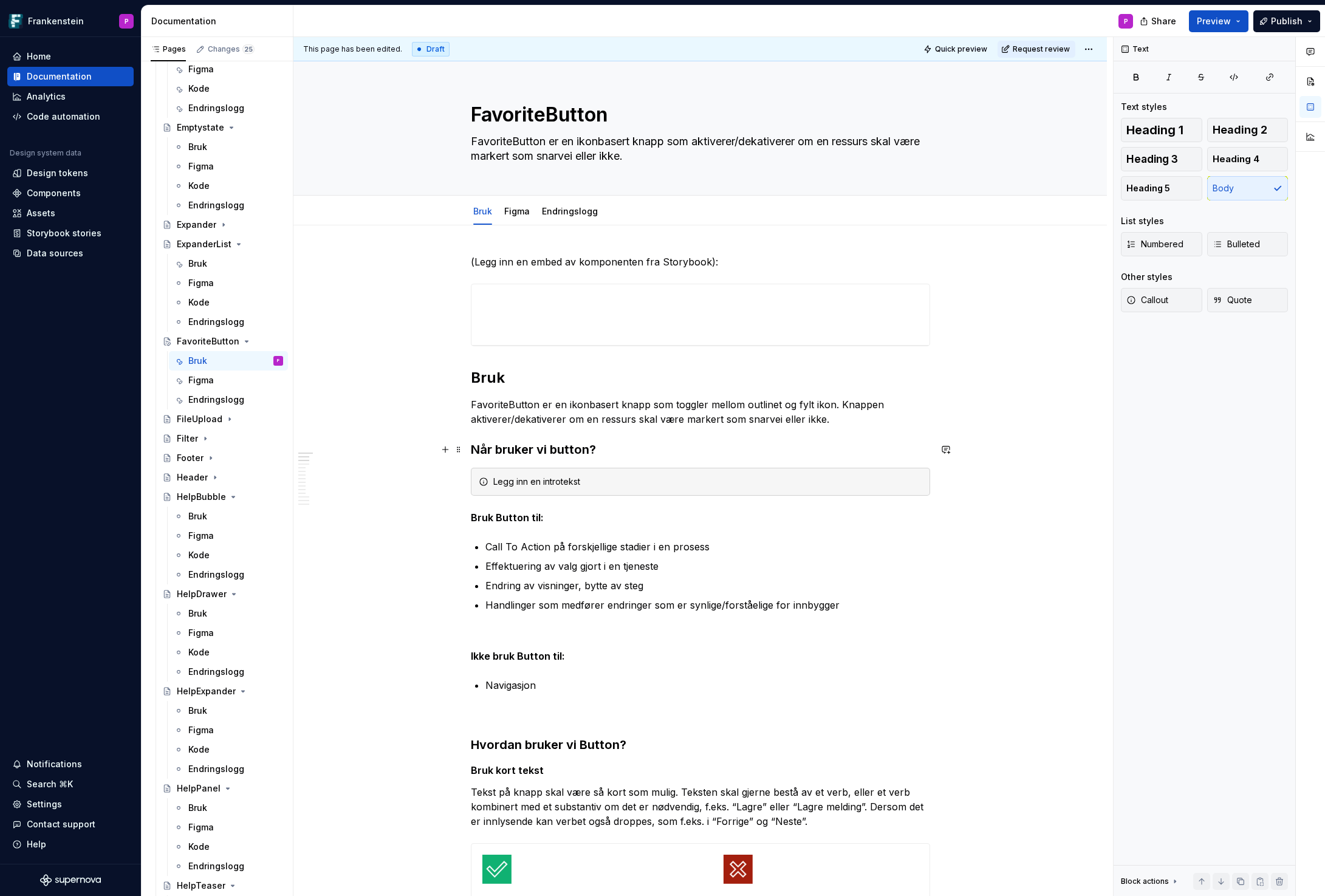
click at [555, 448] on h3 "Når bruker vi button?" at bounding box center [700, 449] width 459 height 17
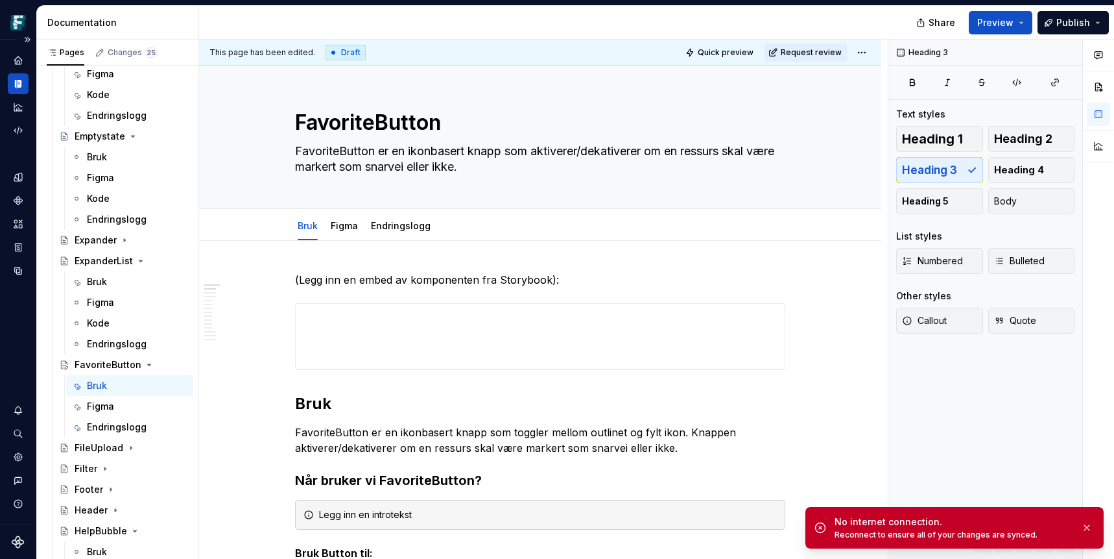
type textarea "*"
